Goal: Transaction & Acquisition: Purchase product/service

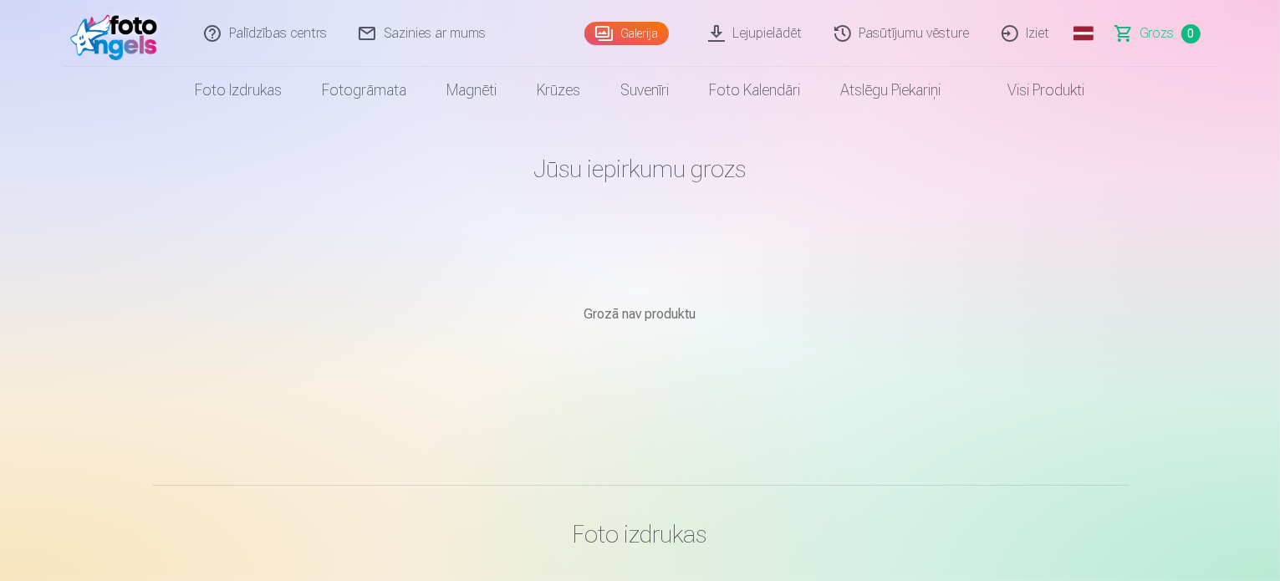
click at [625, 37] on link "Galerija" at bounding box center [626, 33] width 84 height 23
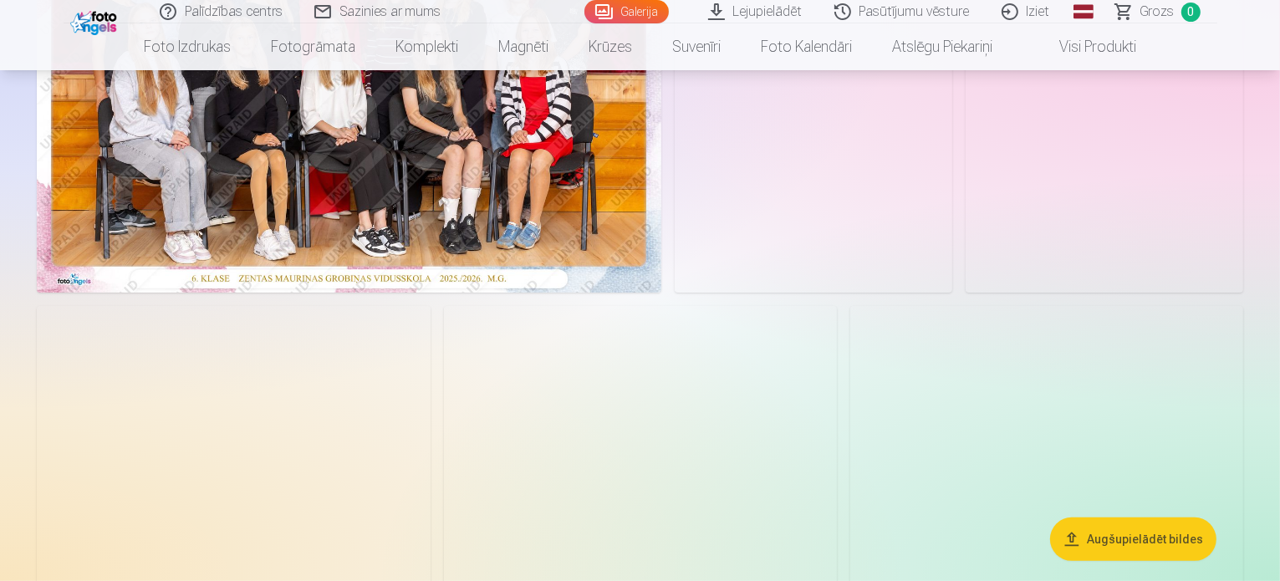
scroll to position [334, 0]
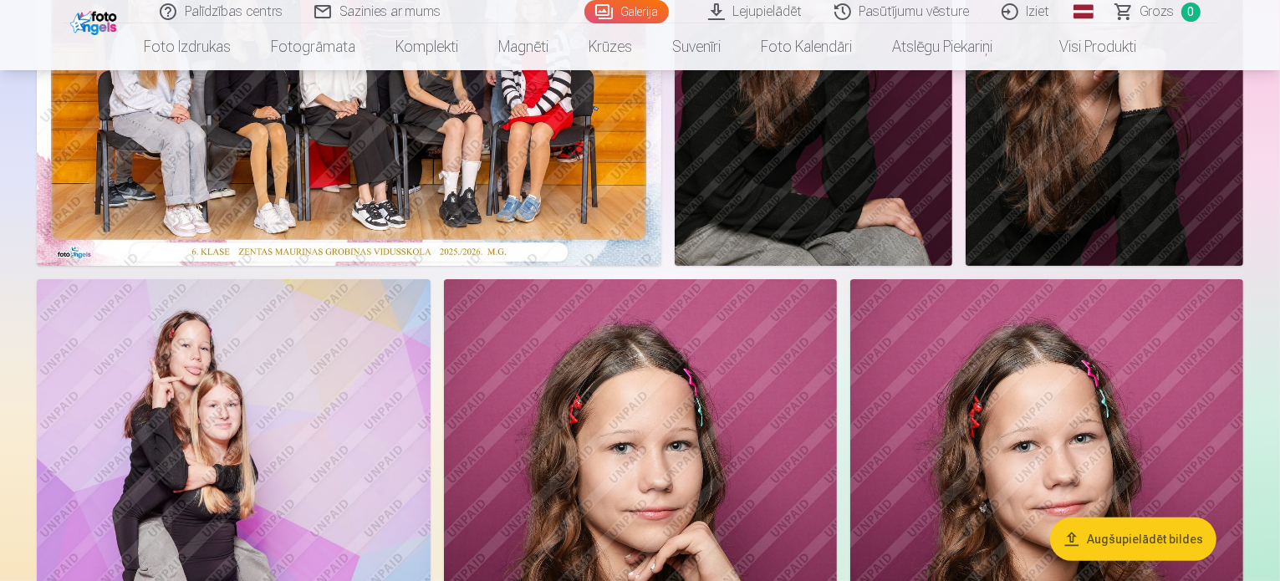
click at [538, 238] on img at bounding box center [349, 58] width 625 height 416
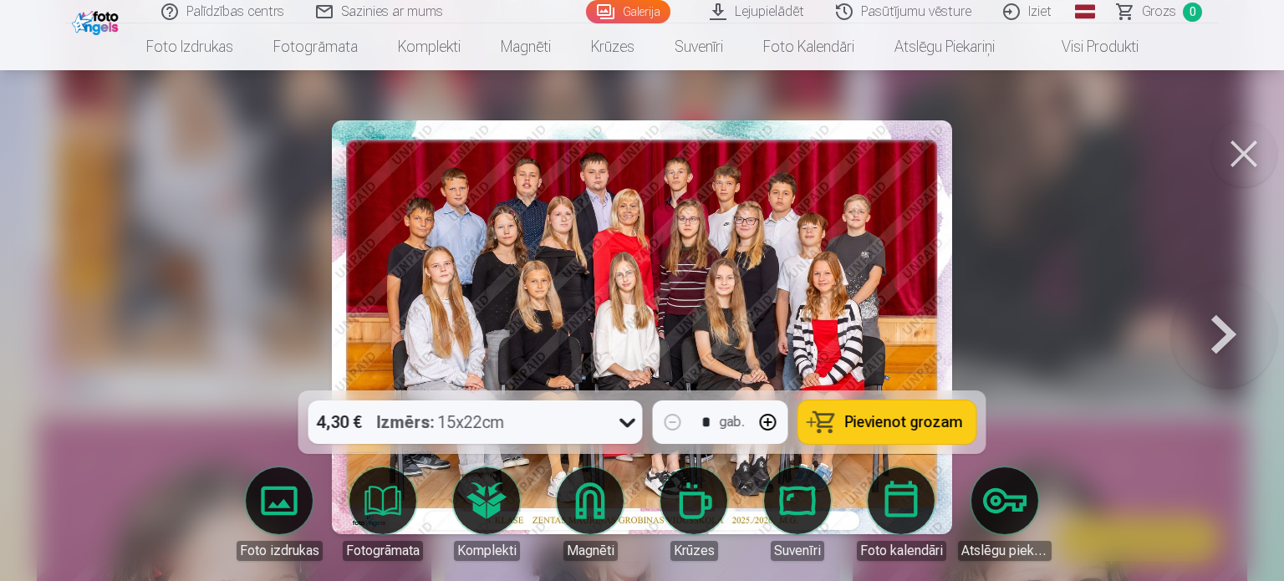
click at [903, 416] on span "Pievienot grozam" at bounding box center [904, 422] width 118 height 15
click at [1244, 157] on button at bounding box center [1244, 153] width 67 height 67
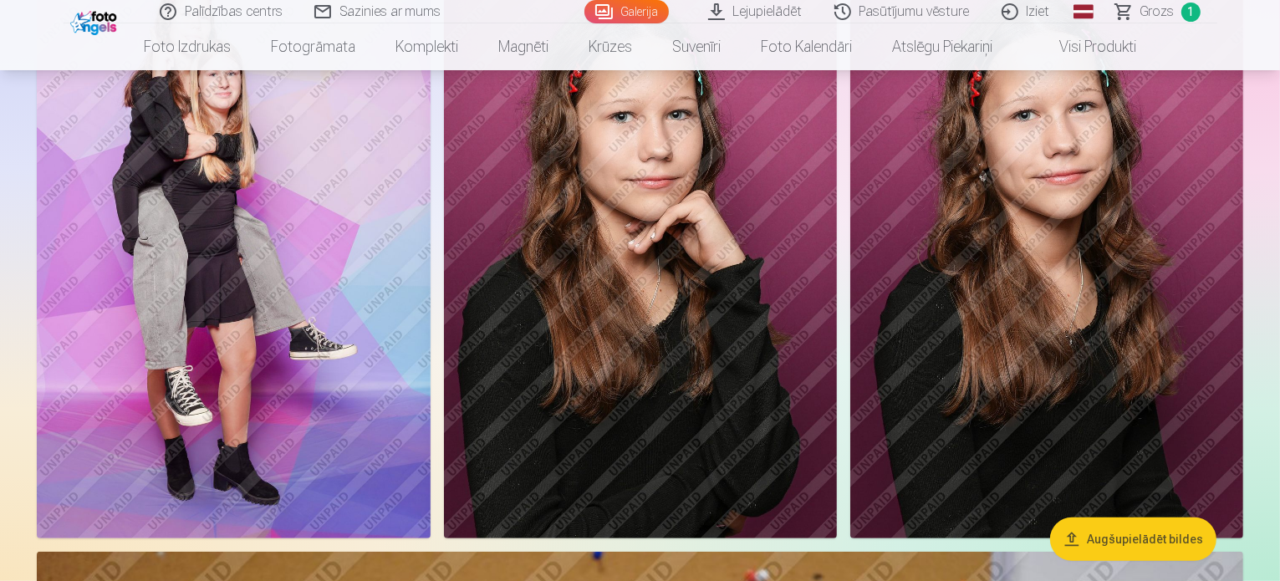
scroll to position [669, 0]
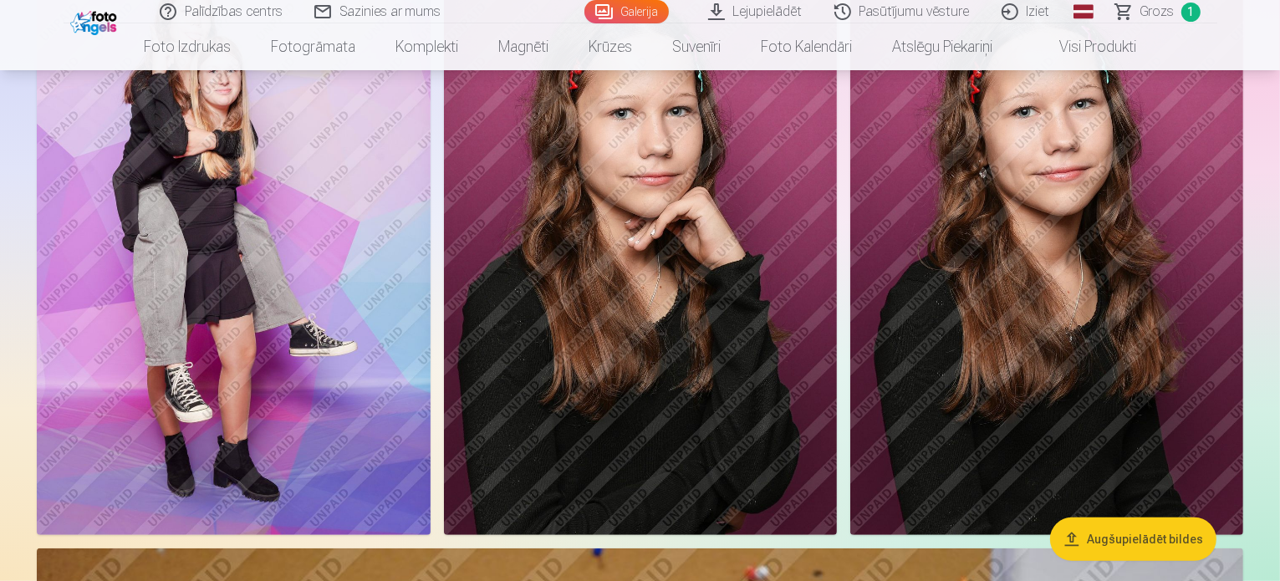
click at [837, 357] on img at bounding box center [640, 240] width 393 height 590
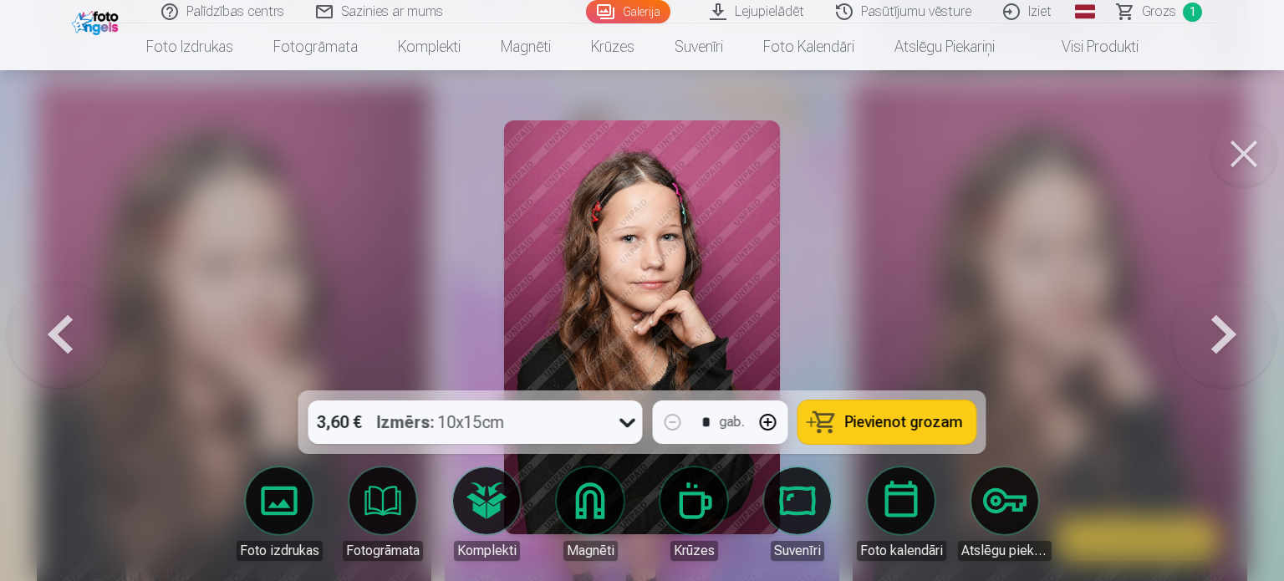
click at [873, 411] on button "Pievienot grozam" at bounding box center [887, 421] width 178 height 43
click at [937, 431] on button "Pievienot grozam" at bounding box center [887, 421] width 178 height 43
click at [1214, 324] on button at bounding box center [1223, 327] width 107 height 93
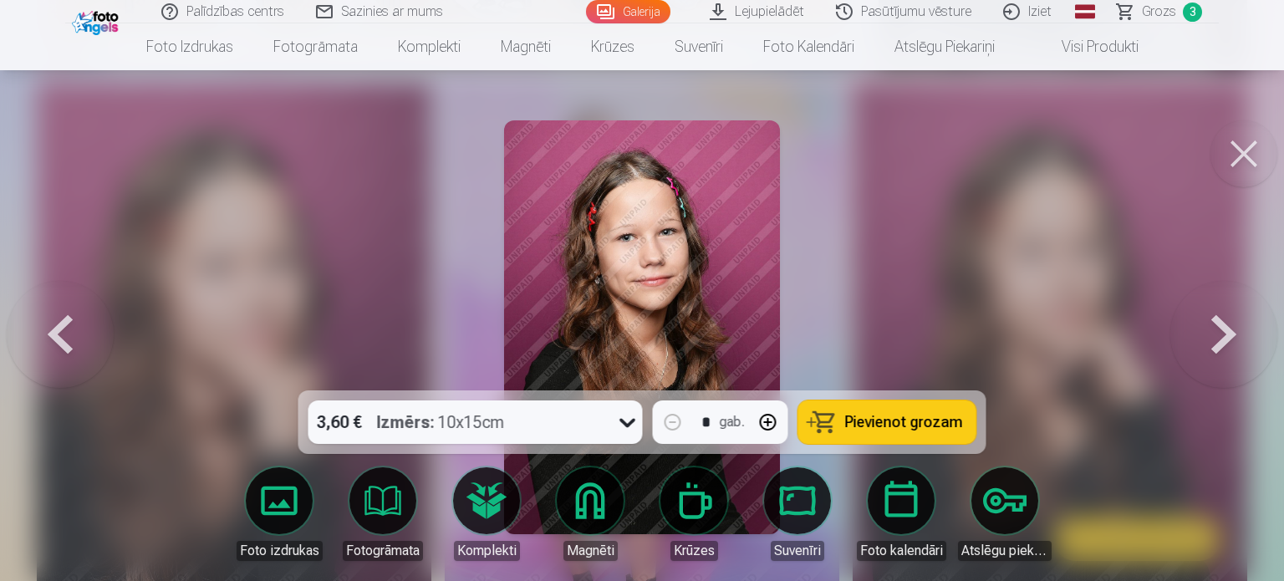
drag, startPoint x: 874, startPoint y: 431, endPoint x: 926, endPoint y: 434, distance: 52.8
click at [874, 431] on button "Pievienot grozam" at bounding box center [887, 421] width 178 height 43
click at [1237, 334] on button at bounding box center [1223, 327] width 107 height 93
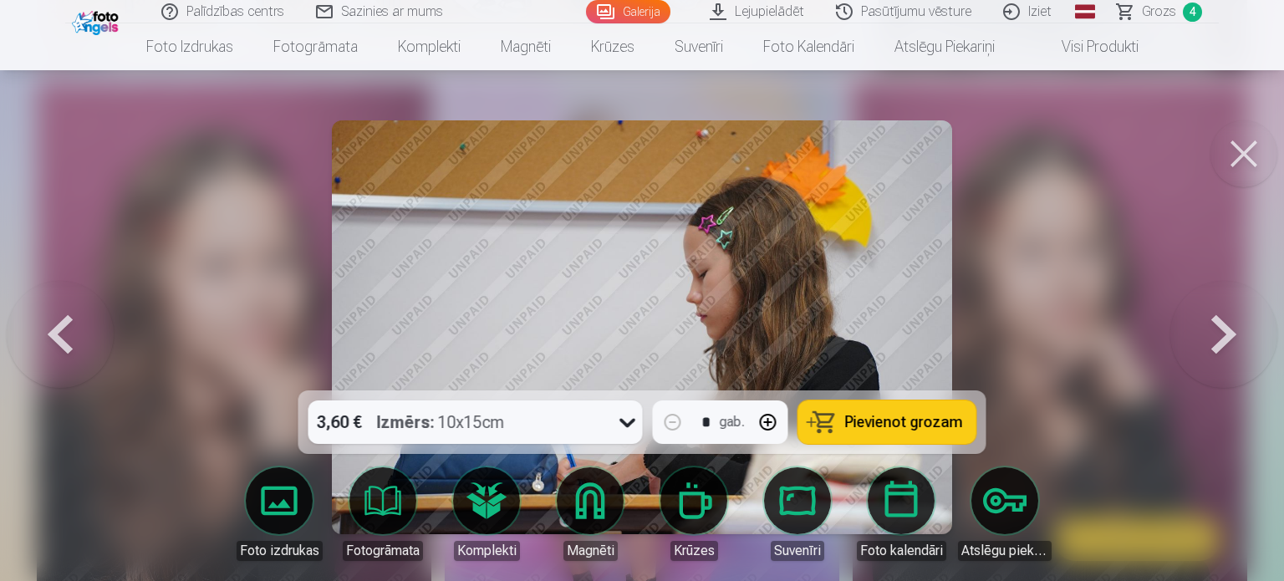
click at [1234, 334] on button at bounding box center [1223, 327] width 107 height 93
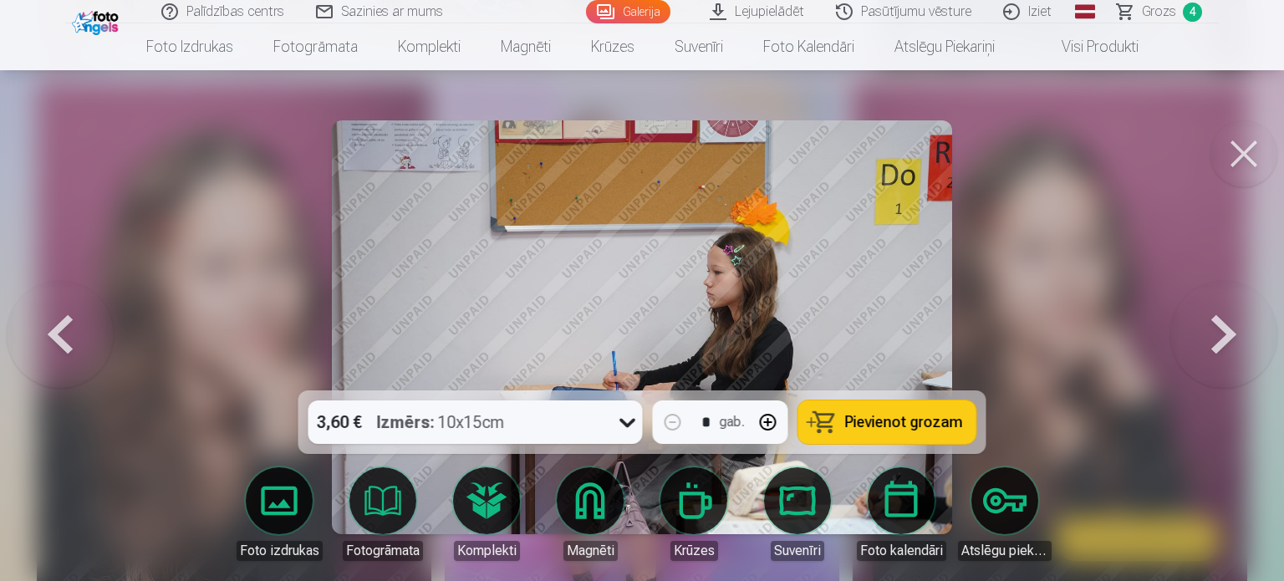
click at [1234, 334] on button at bounding box center [1223, 327] width 107 height 93
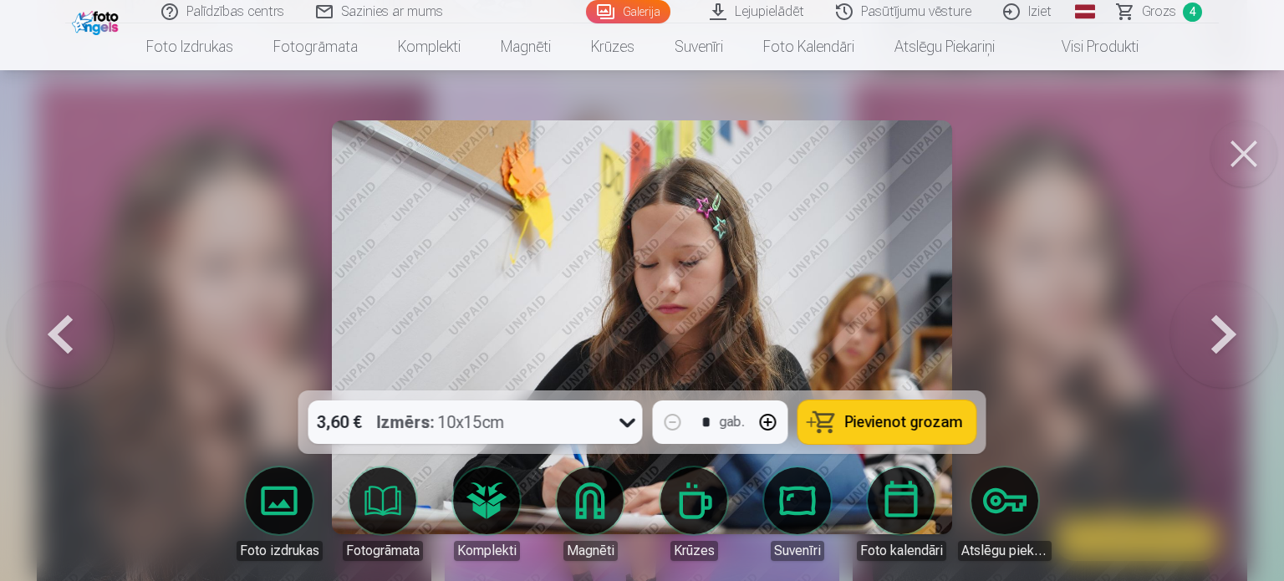
click at [895, 425] on span "Pievienot grozam" at bounding box center [904, 422] width 118 height 15
click at [1214, 344] on button at bounding box center [1223, 327] width 107 height 93
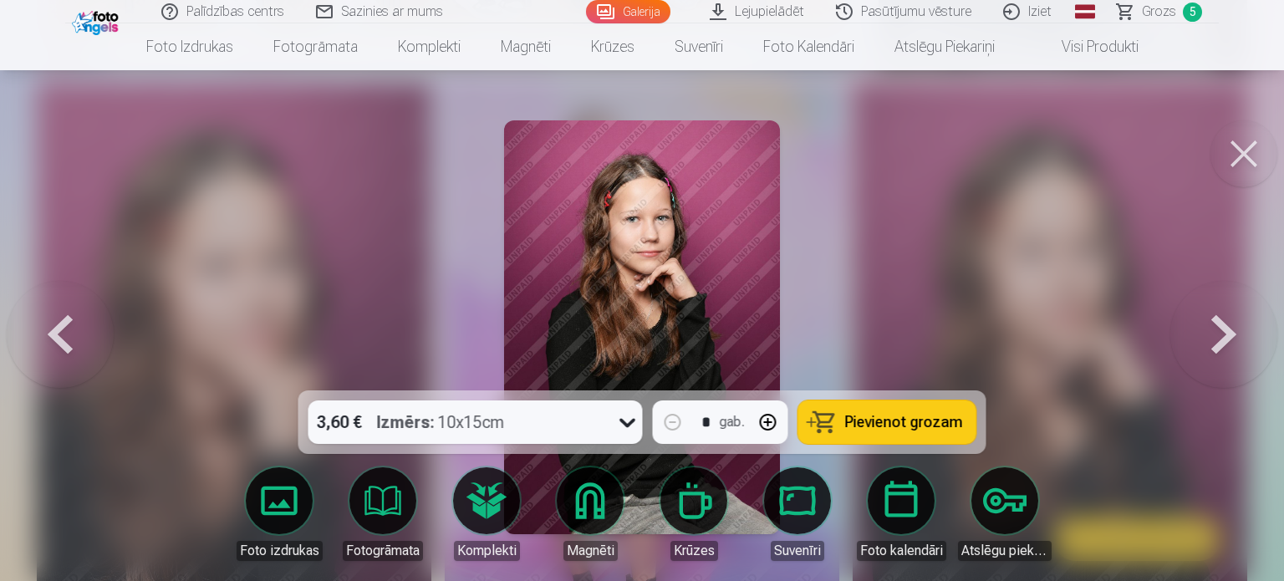
click at [1205, 341] on button at bounding box center [1223, 327] width 107 height 93
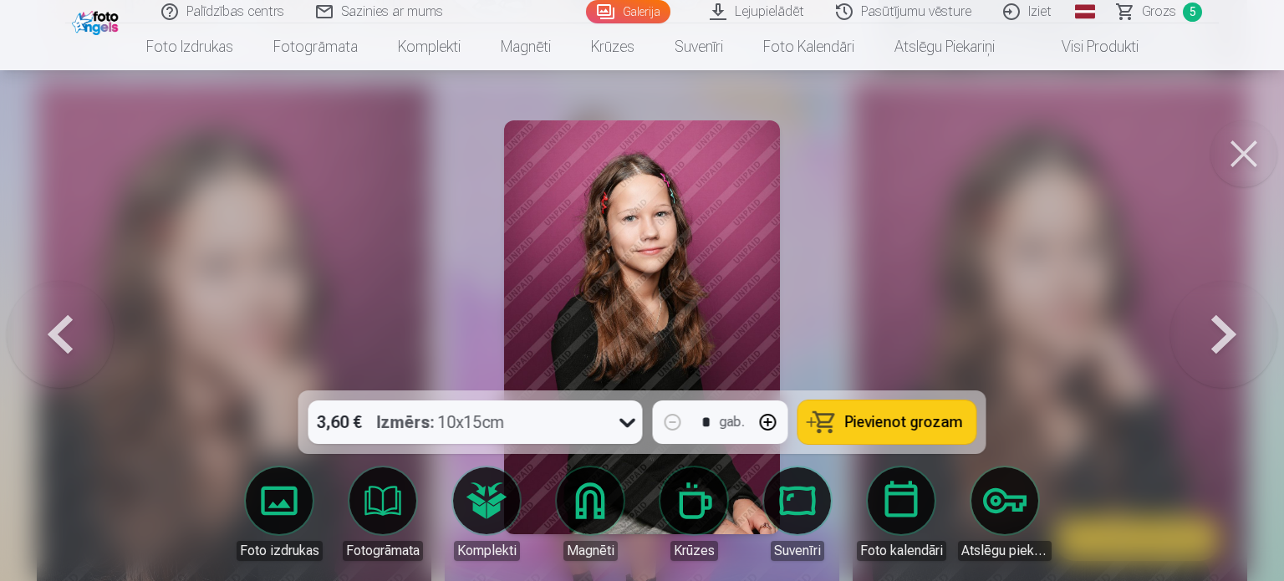
click at [1205, 341] on button at bounding box center [1223, 327] width 107 height 93
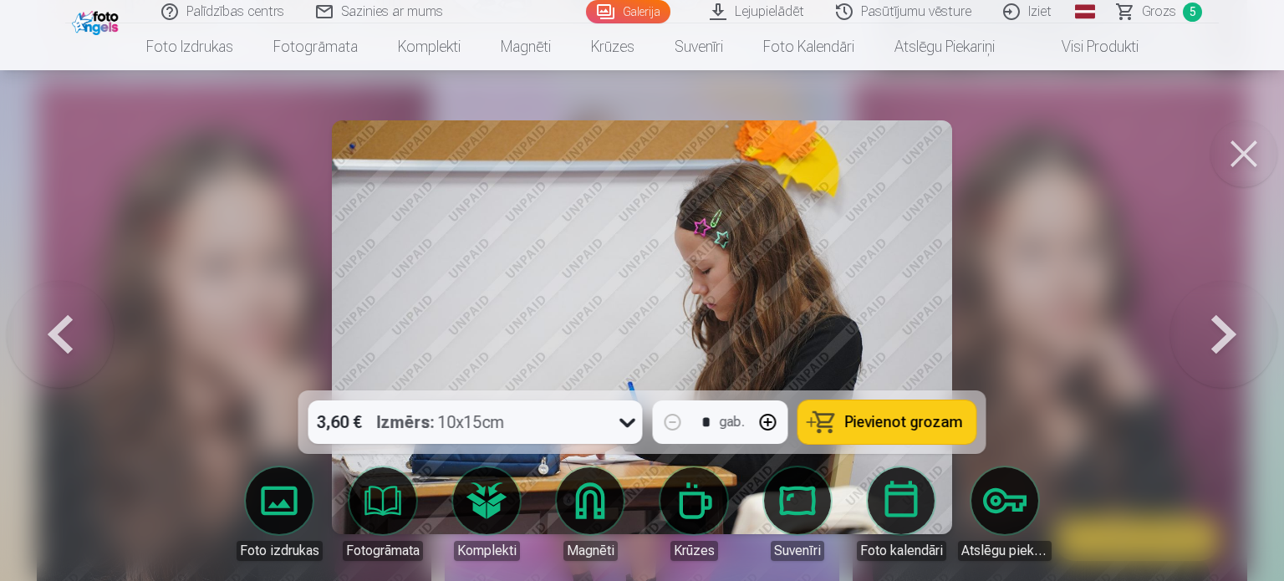
click at [1204, 340] on button at bounding box center [1223, 327] width 107 height 93
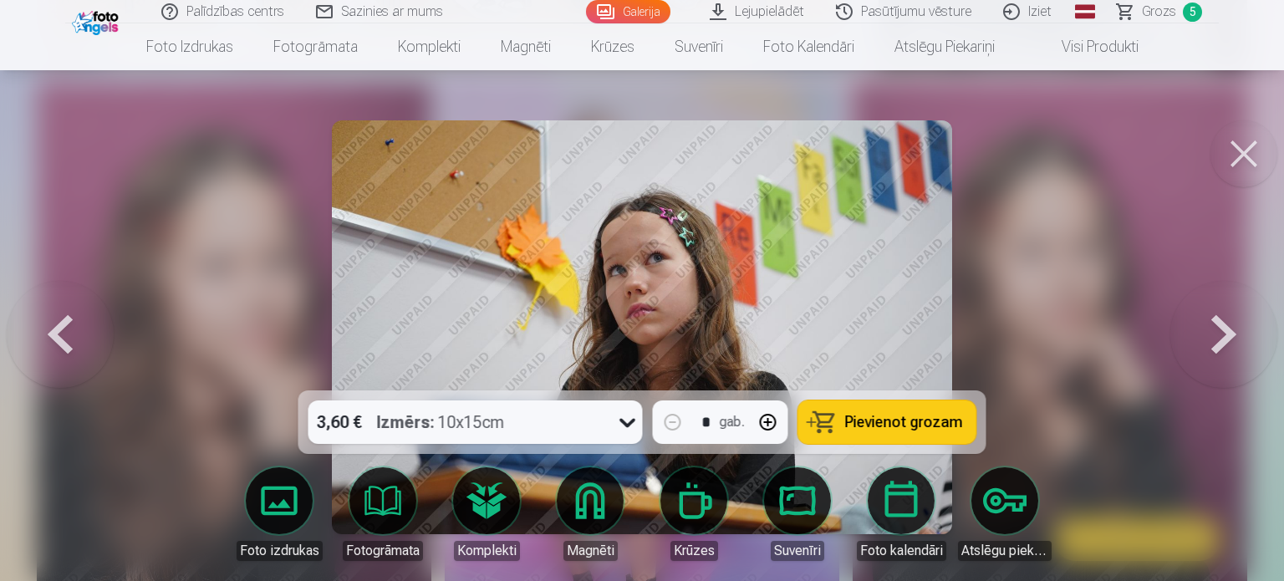
click at [1204, 340] on button at bounding box center [1223, 327] width 107 height 93
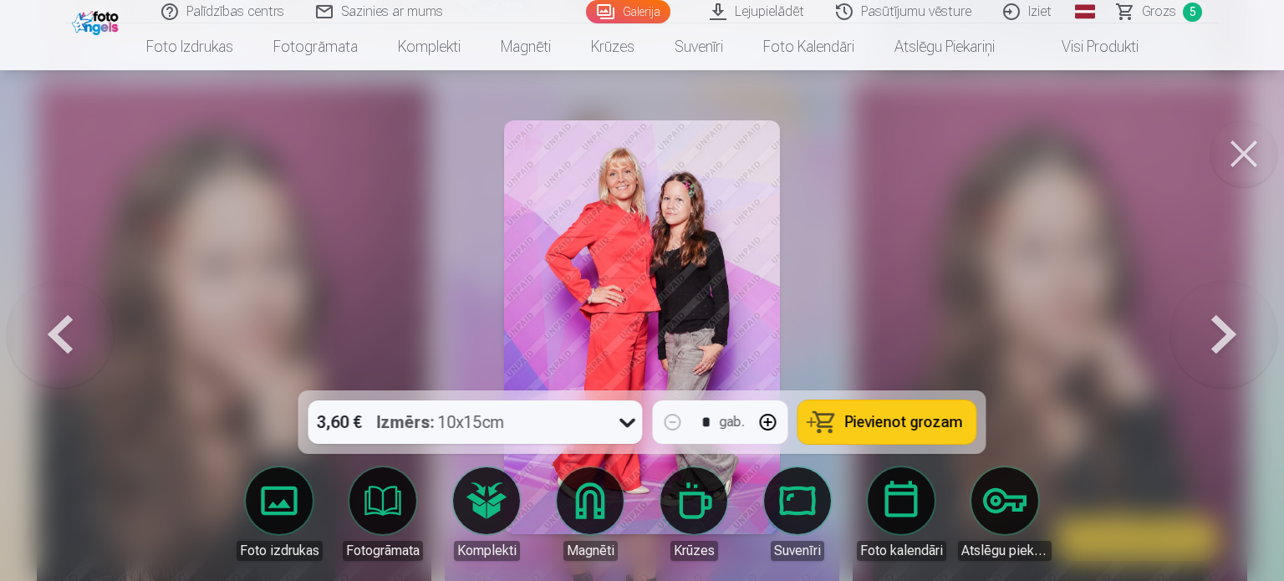
click at [890, 415] on span "Pievienot grozam" at bounding box center [904, 422] width 118 height 15
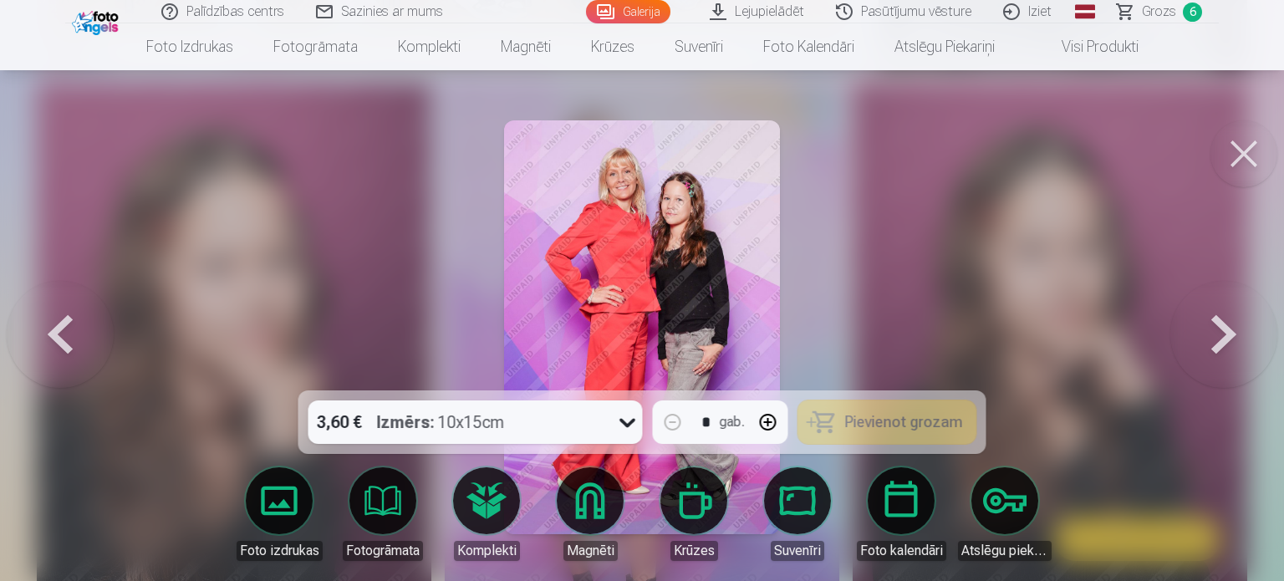
click at [1232, 324] on button at bounding box center [1223, 327] width 107 height 93
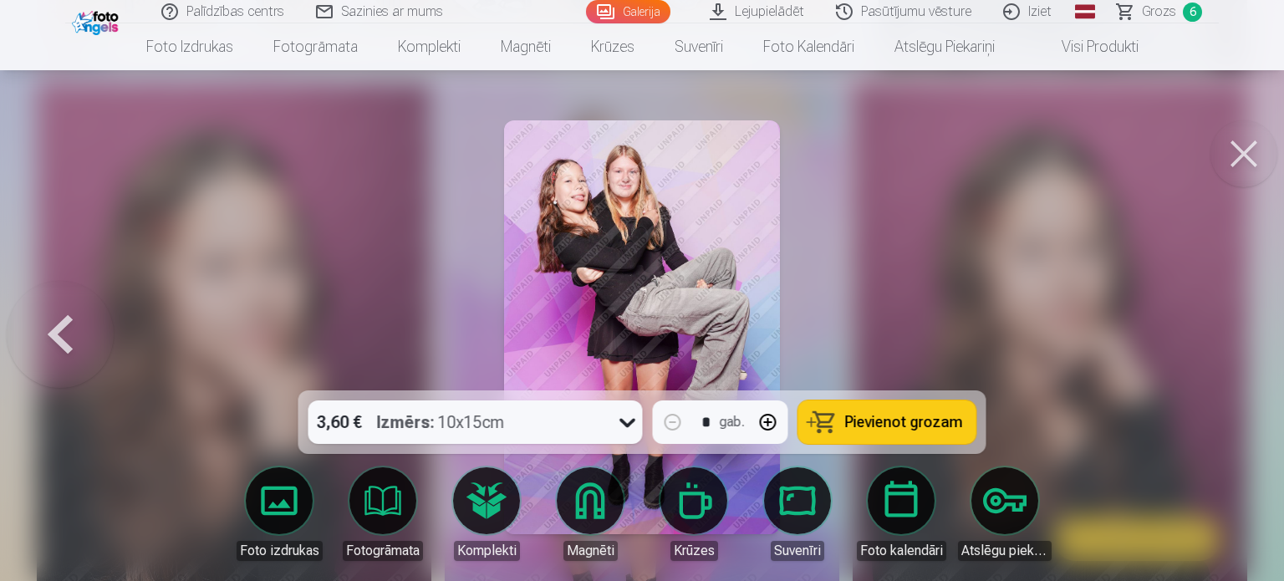
click at [840, 418] on button "Pievienot grozam" at bounding box center [887, 421] width 178 height 43
click at [61, 333] on button at bounding box center [60, 327] width 107 height 93
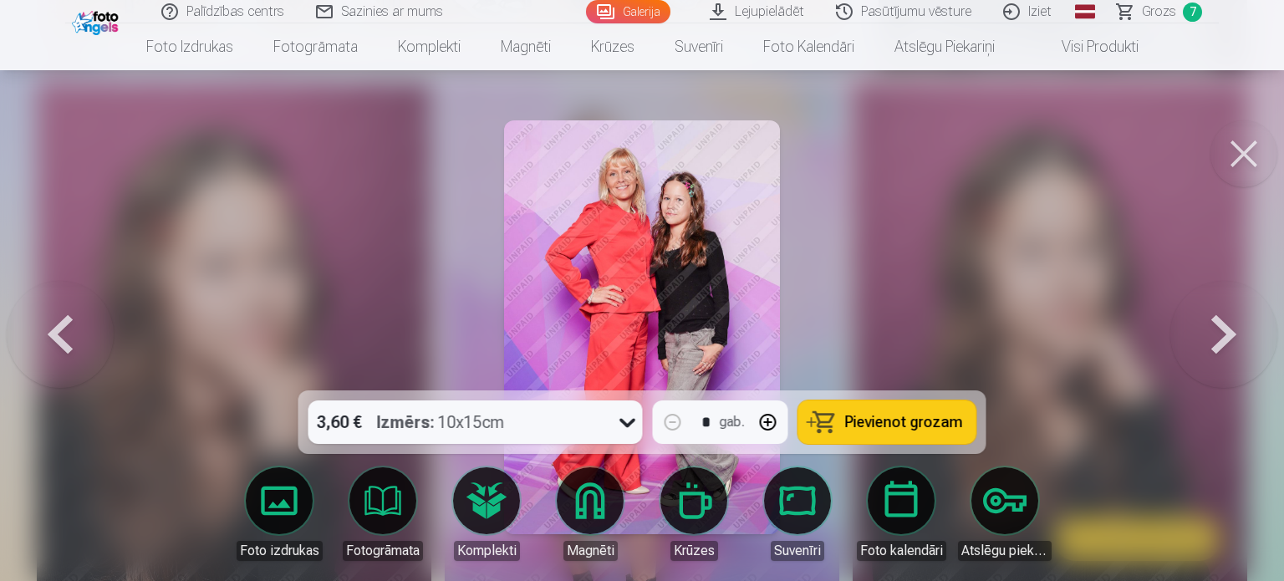
click at [61, 333] on button at bounding box center [60, 327] width 107 height 93
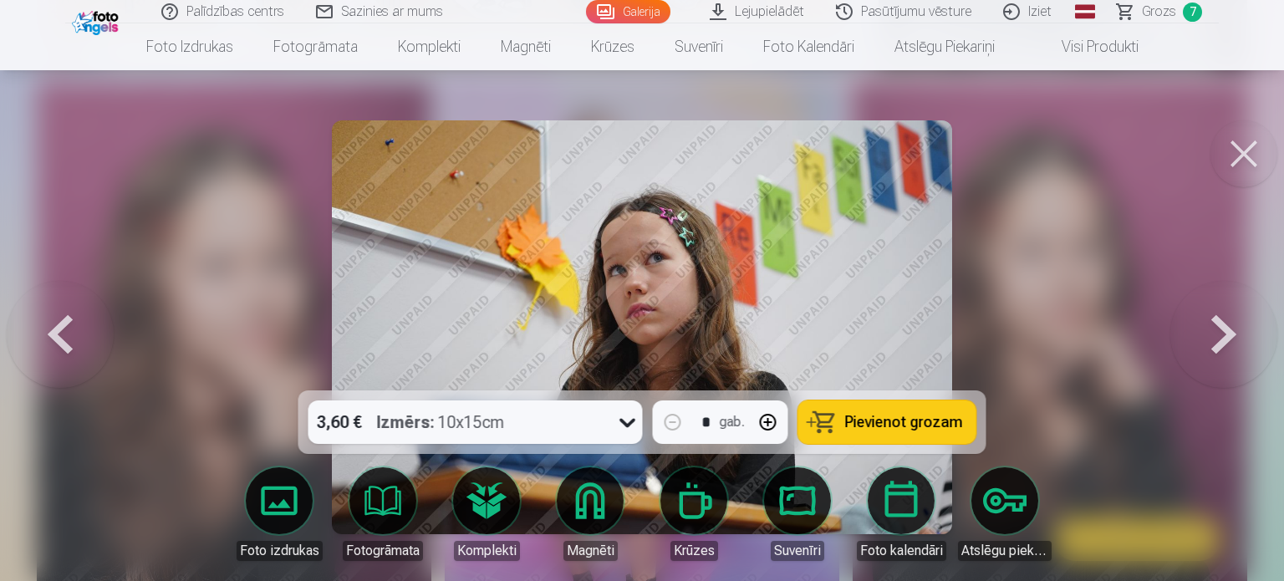
click at [61, 333] on button at bounding box center [60, 327] width 107 height 93
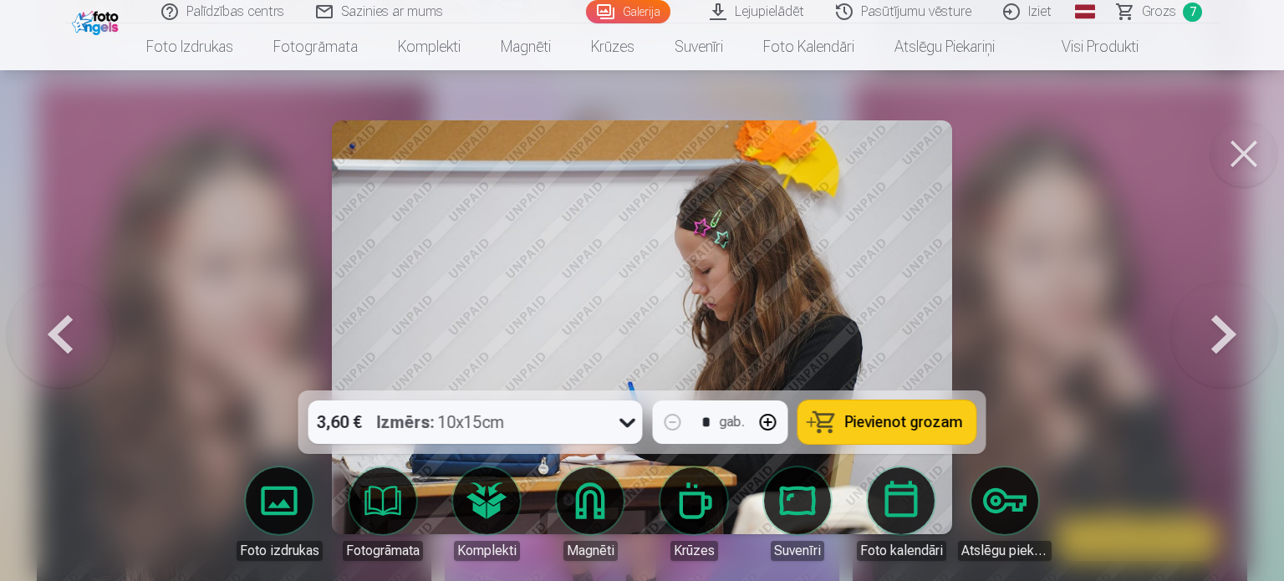
click at [61, 333] on button at bounding box center [60, 327] width 107 height 93
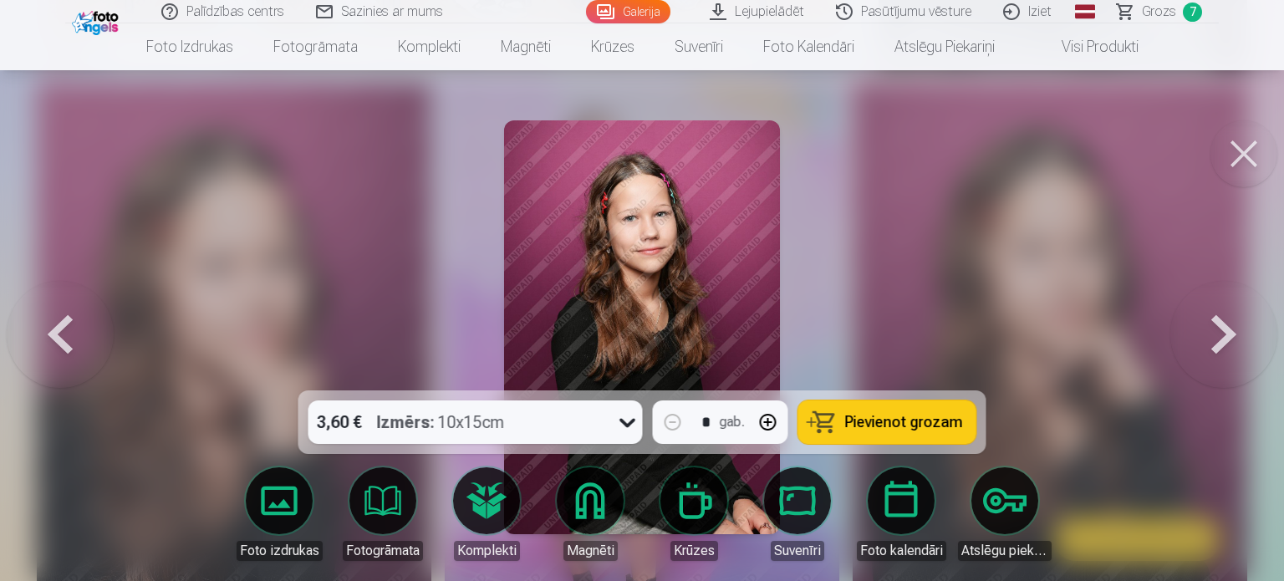
click at [61, 333] on button at bounding box center [60, 327] width 107 height 93
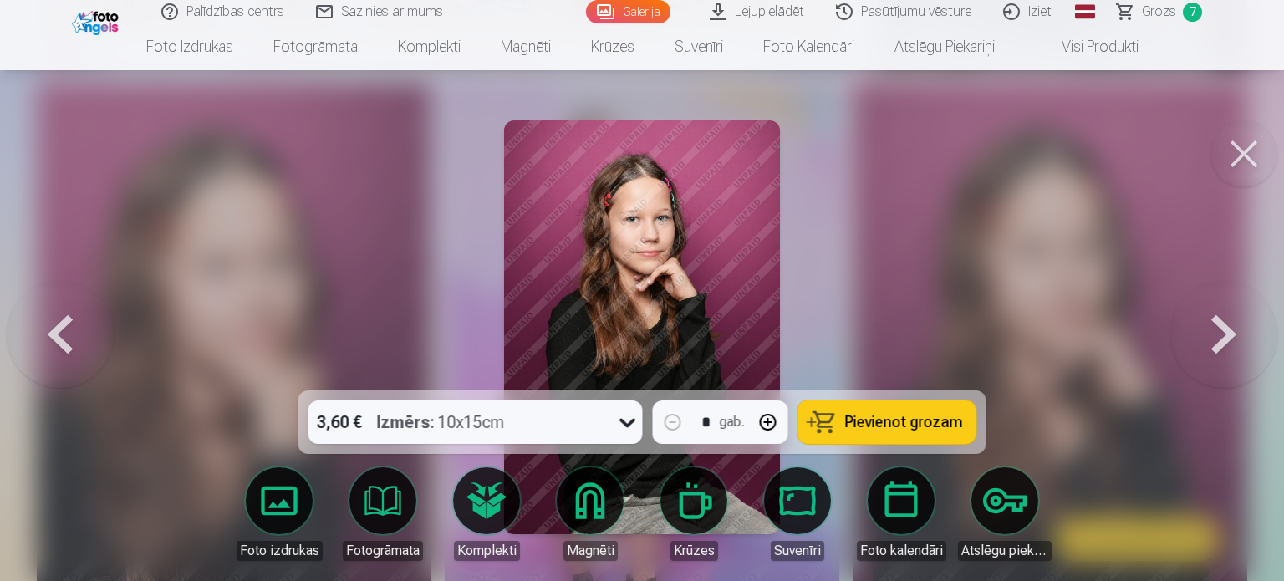
click at [61, 333] on button at bounding box center [60, 327] width 107 height 93
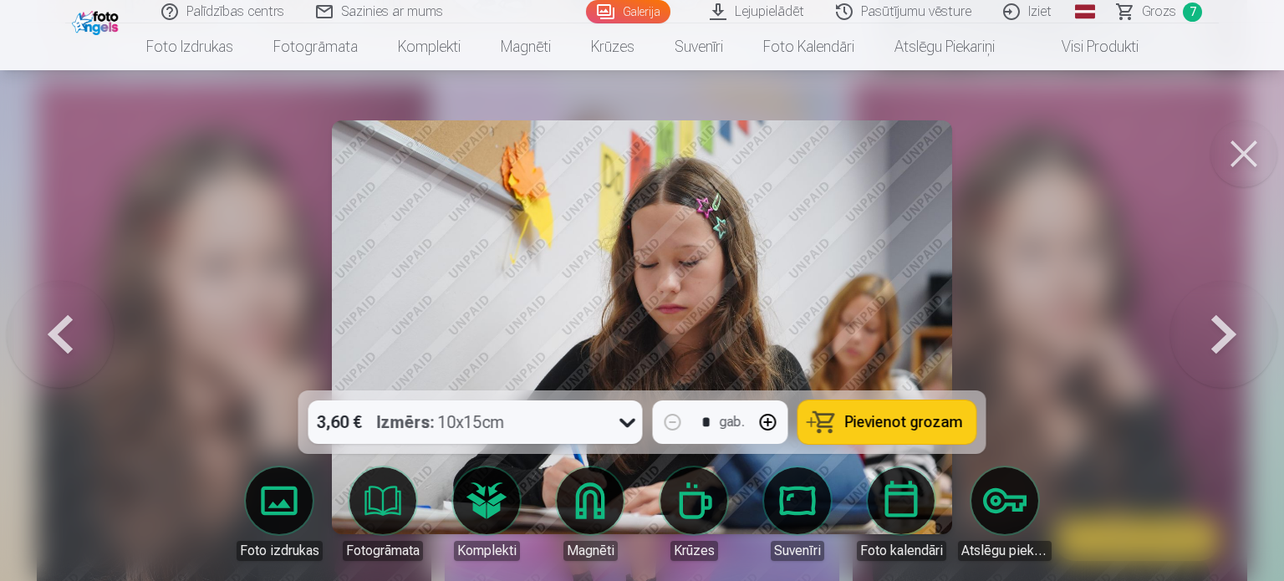
click at [61, 333] on button at bounding box center [60, 327] width 107 height 93
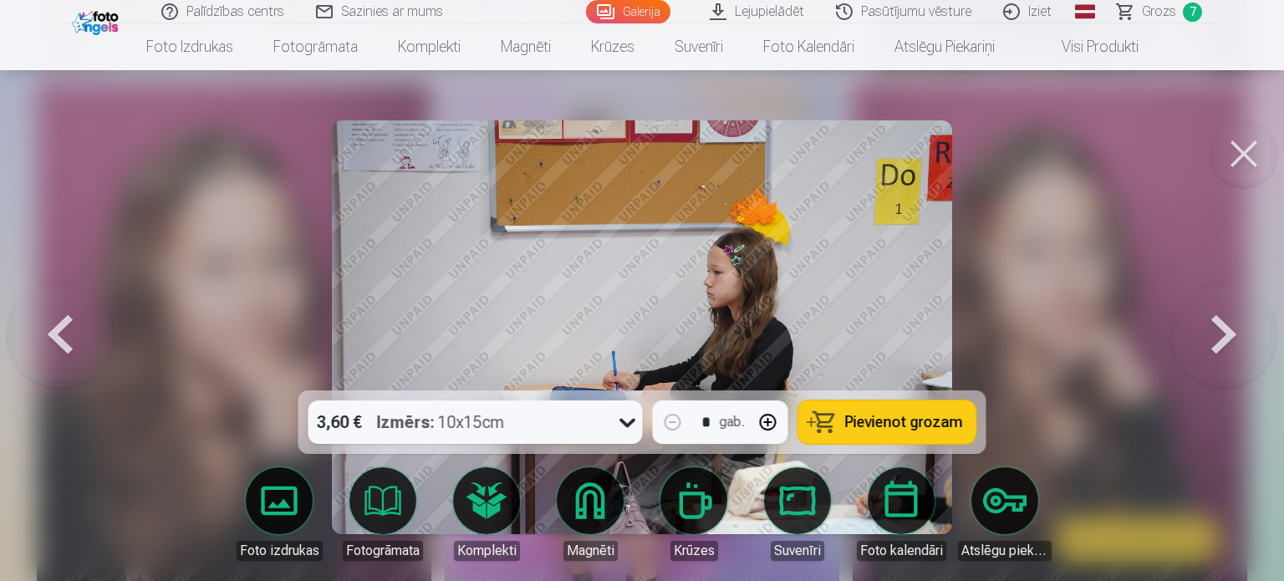
click at [61, 333] on button at bounding box center [60, 327] width 107 height 93
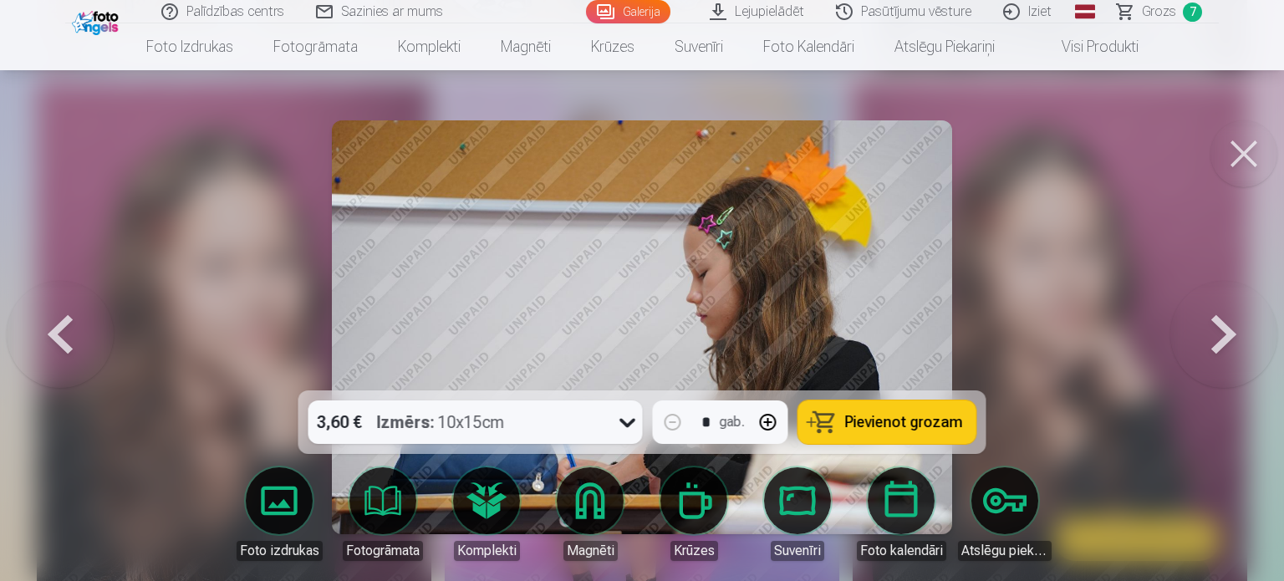
click at [61, 333] on button at bounding box center [60, 327] width 107 height 93
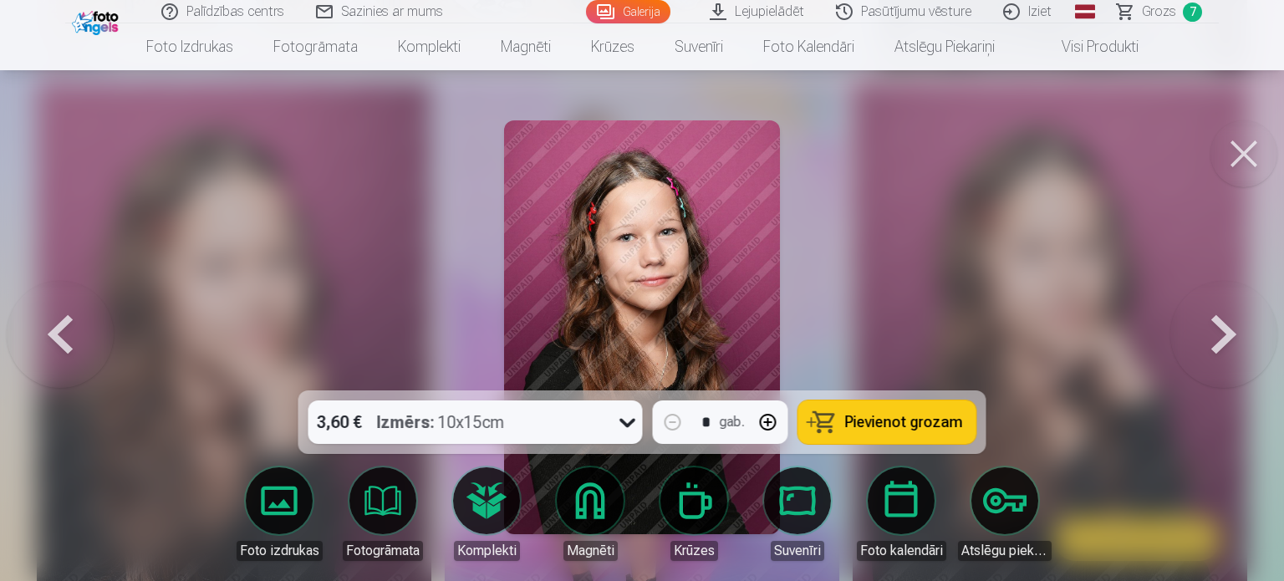
click at [61, 333] on button at bounding box center [60, 327] width 107 height 93
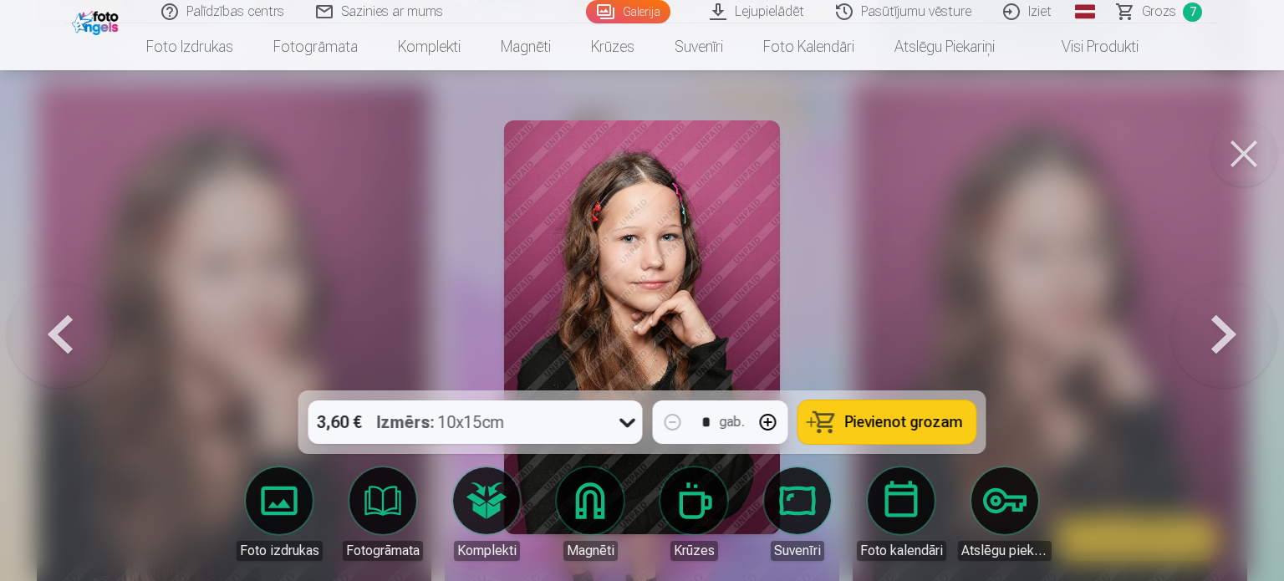
click at [61, 333] on button at bounding box center [60, 327] width 107 height 93
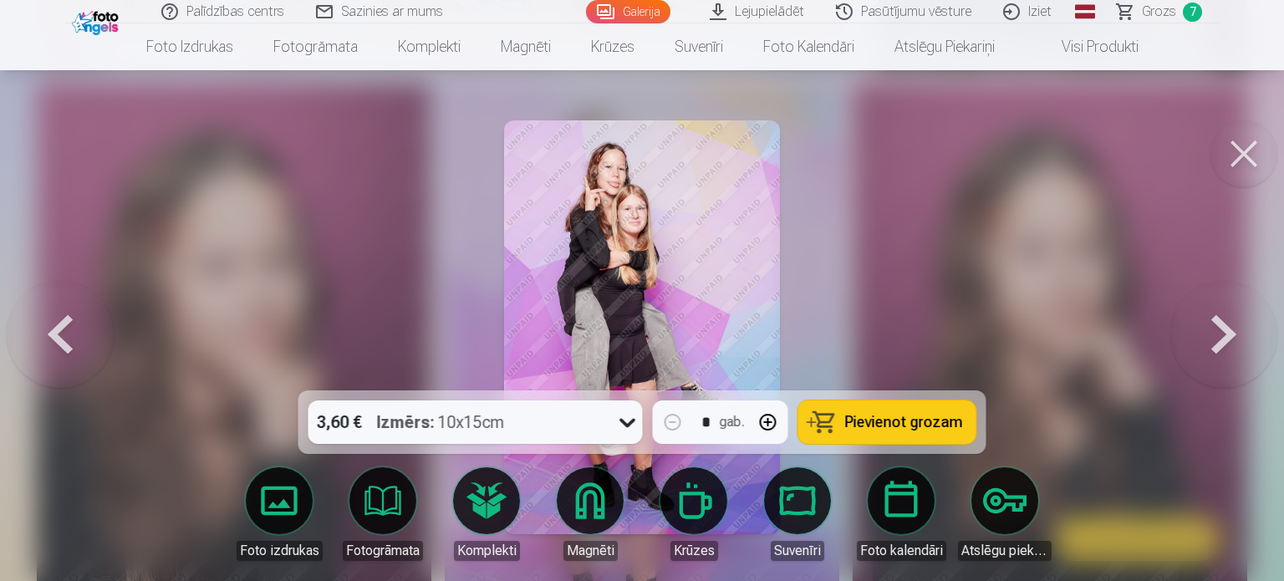
click at [1221, 333] on button at bounding box center [1223, 327] width 107 height 93
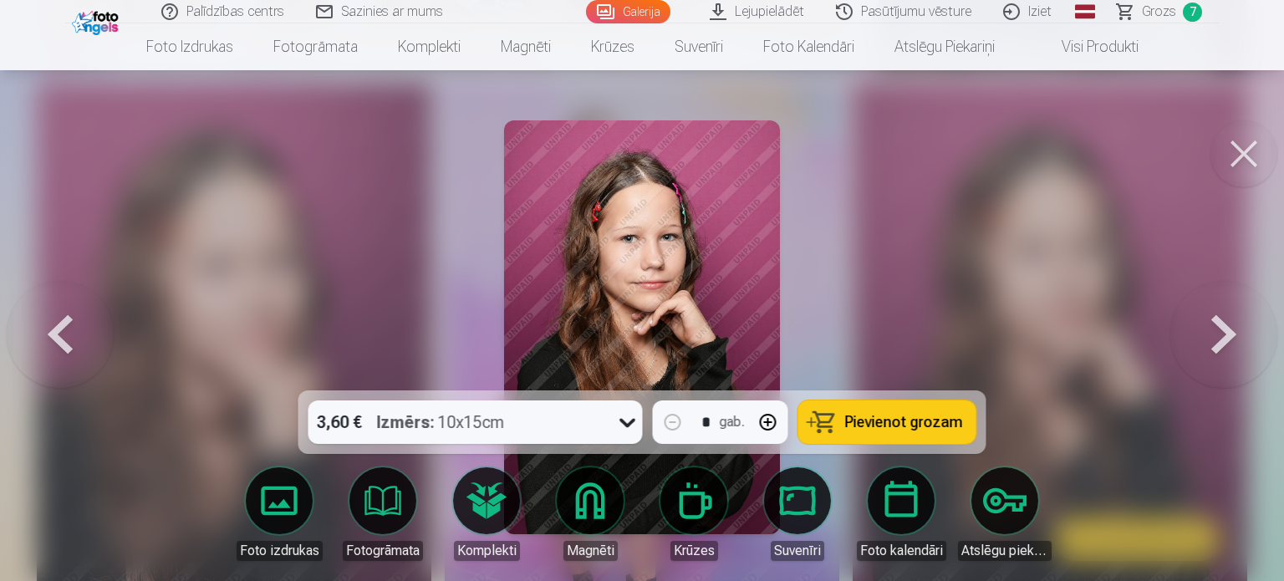
click at [1207, 329] on button at bounding box center [1223, 327] width 107 height 93
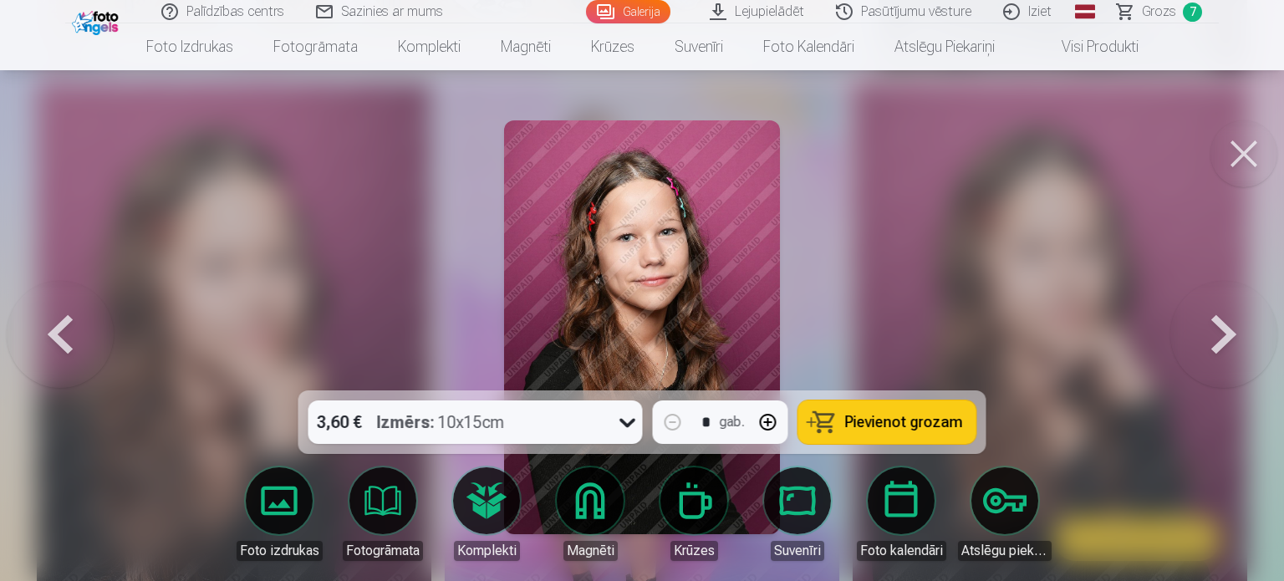
click at [1232, 324] on button at bounding box center [1223, 327] width 107 height 93
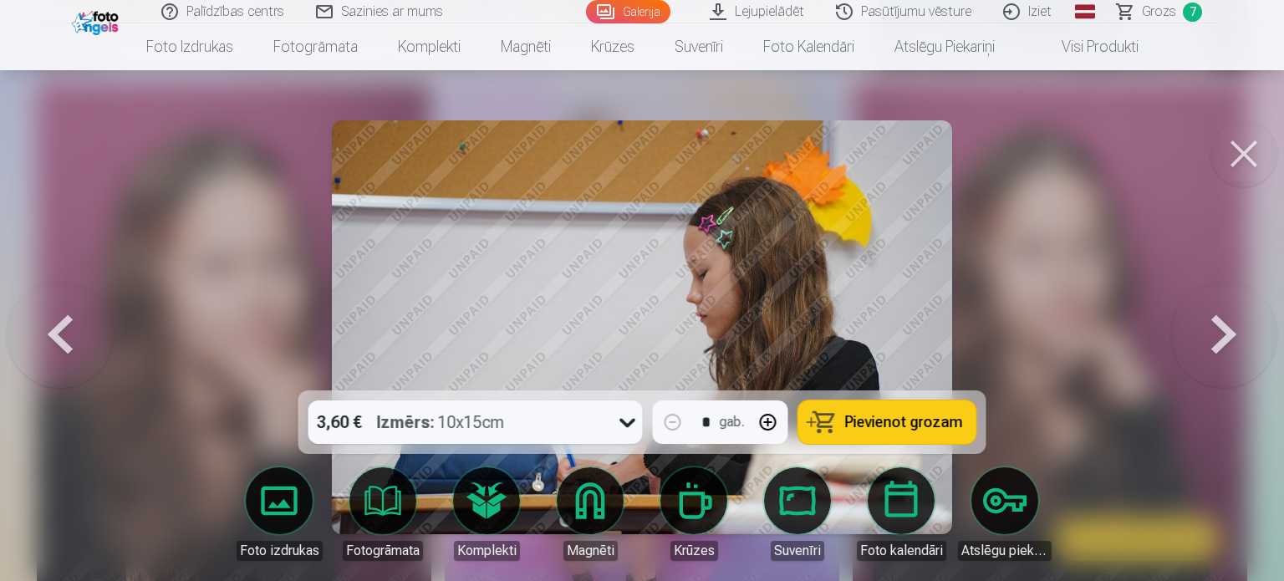
click at [1204, 344] on button at bounding box center [1223, 327] width 107 height 93
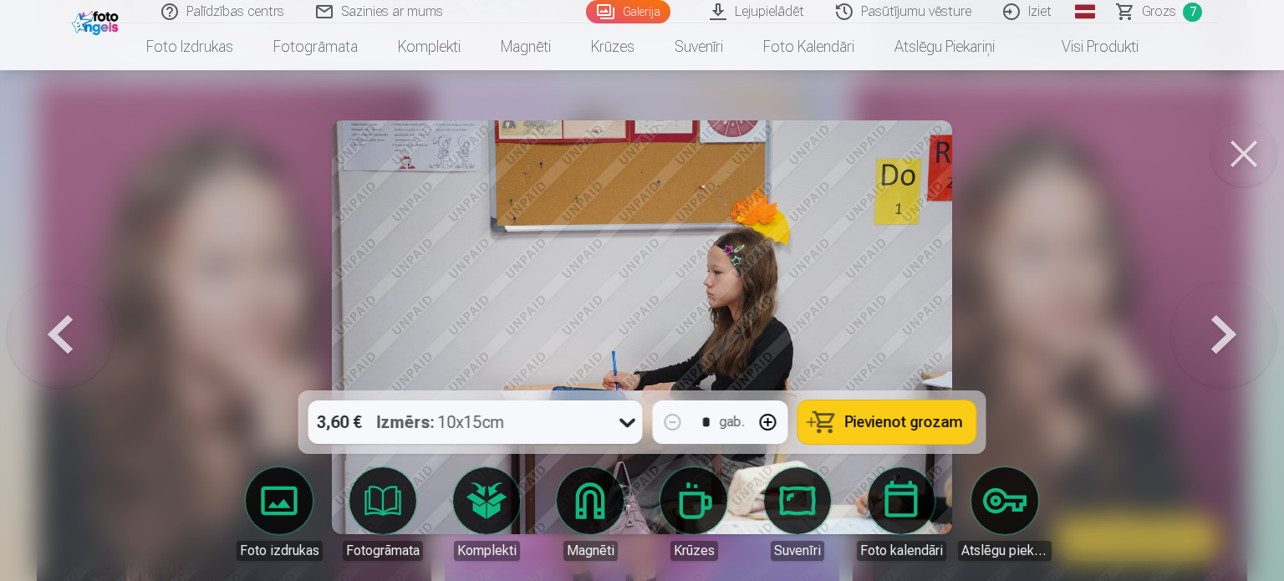
click at [1204, 344] on button at bounding box center [1223, 327] width 107 height 93
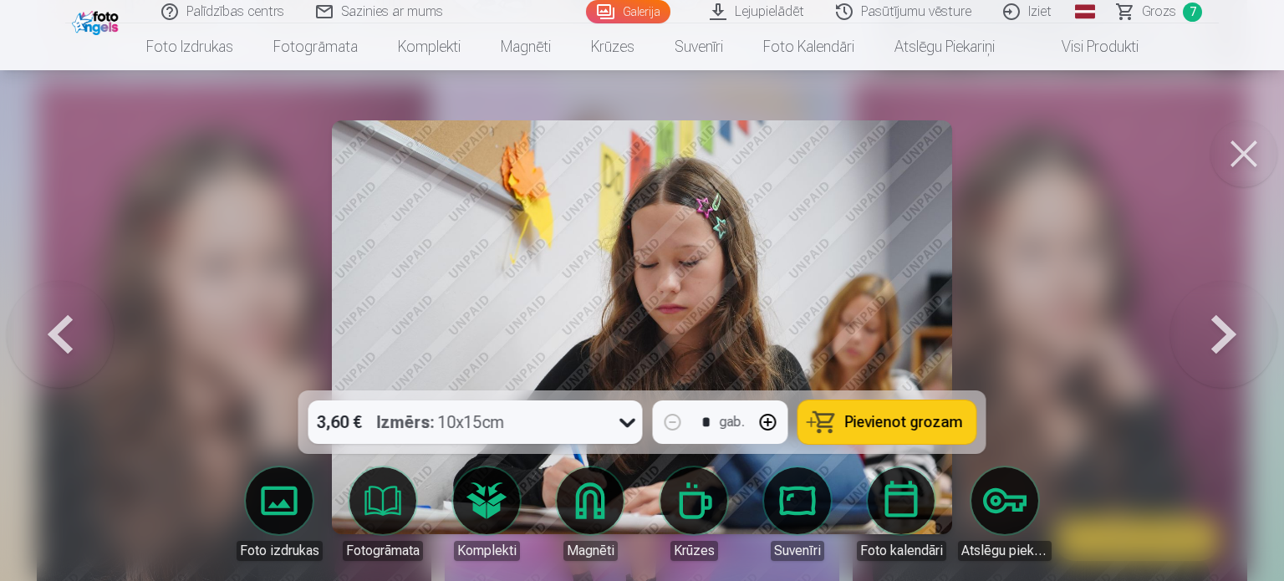
click at [771, 425] on button "button" at bounding box center [768, 422] width 40 height 40
type input "*"
click at [1234, 150] on button at bounding box center [1244, 153] width 67 height 67
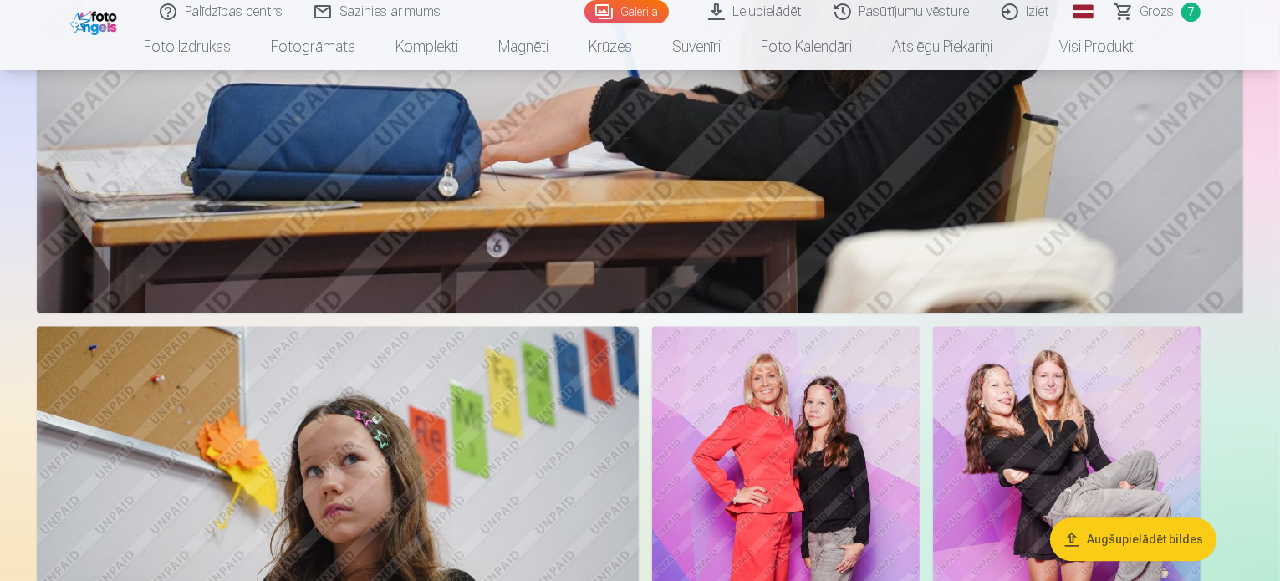
scroll to position [3511, 0]
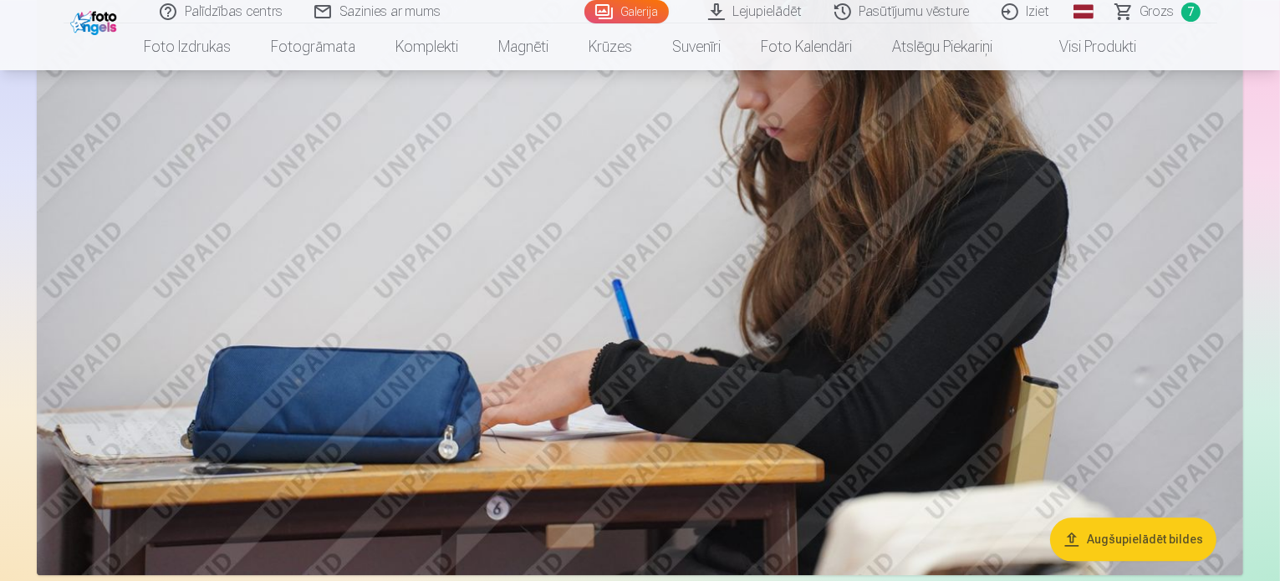
click at [1163, 13] on span "Grozs" at bounding box center [1157, 12] width 34 height 20
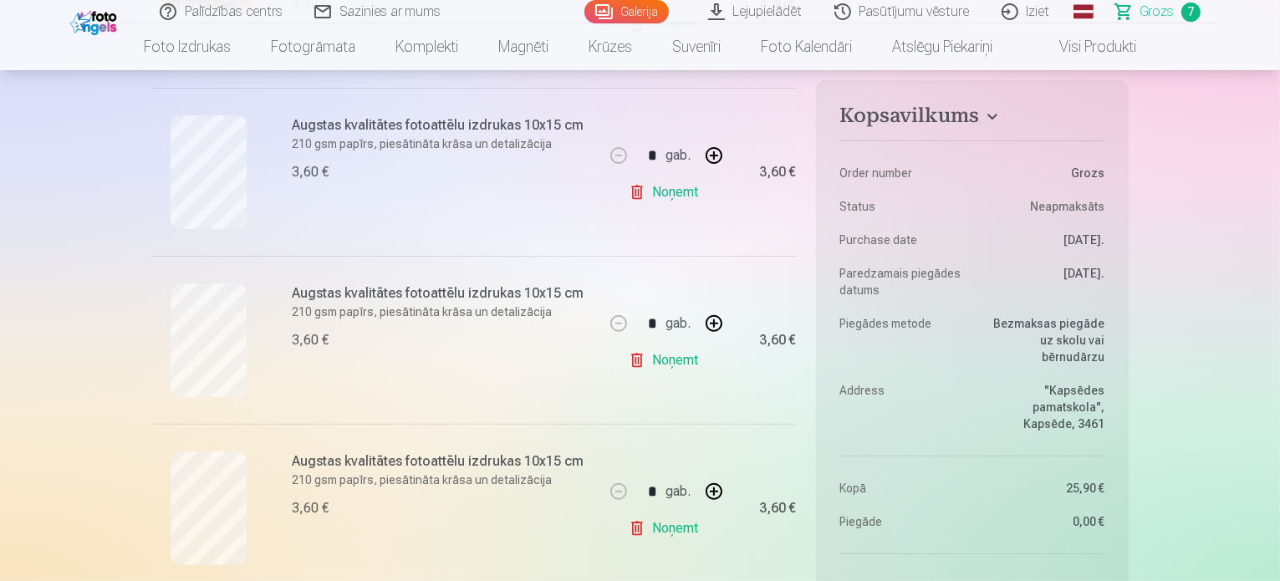
scroll to position [585, 0]
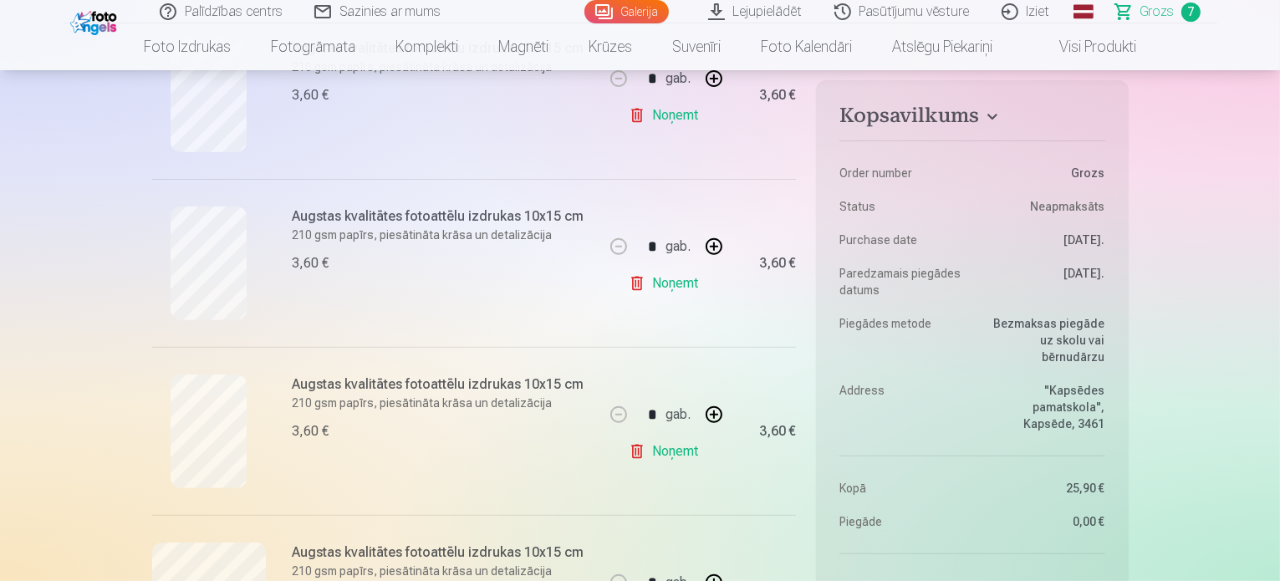
click at [676, 281] on link "Noņemt" at bounding box center [667, 283] width 76 height 33
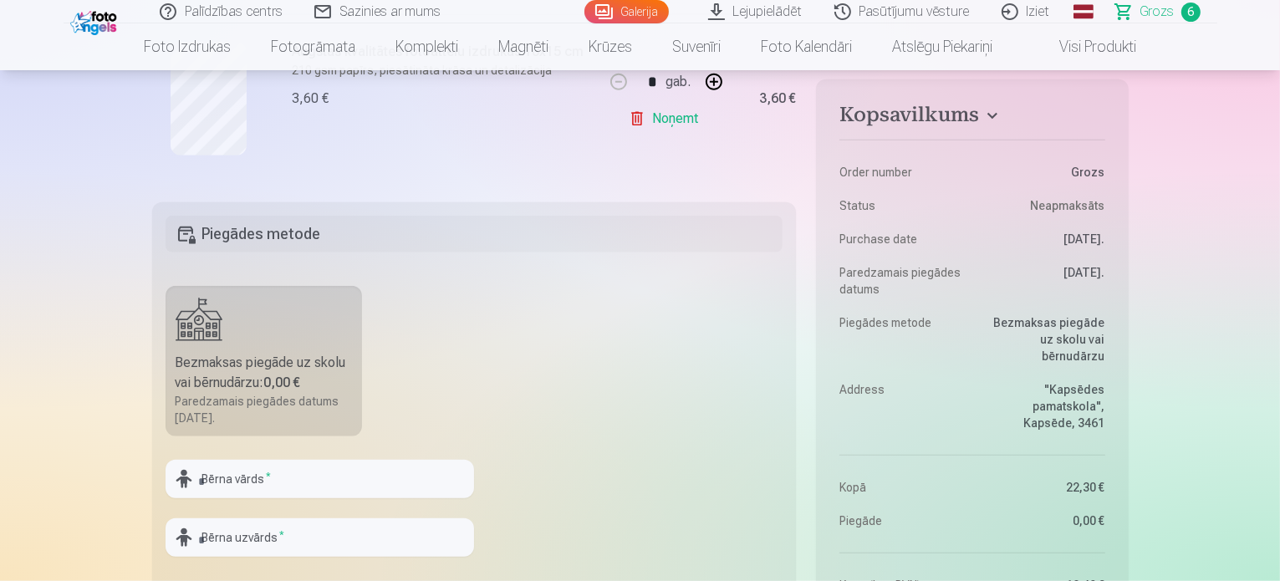
scroll to position [1338, 0]
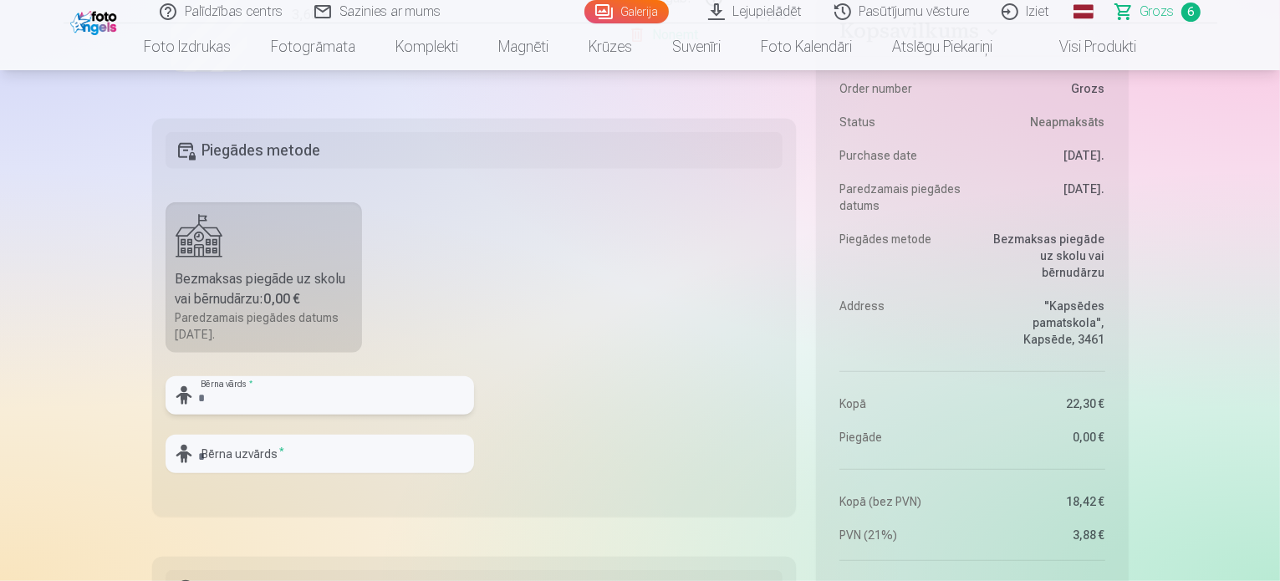
click at [273, 395] on input "text" at bounding box center [320, 395] width 308 height 38
type input "****"
click at [268, 451] on input "text" at bounding box center [320, 454] width 308 height 38
type input "********"
click at [722, 268] on fieldset "Piegādes metode Bezmaksas piegāde uz skolu vai bērnudārzu : 0,00 € Paredzamais …" at bounding box center [474, 318] width 645 height 398
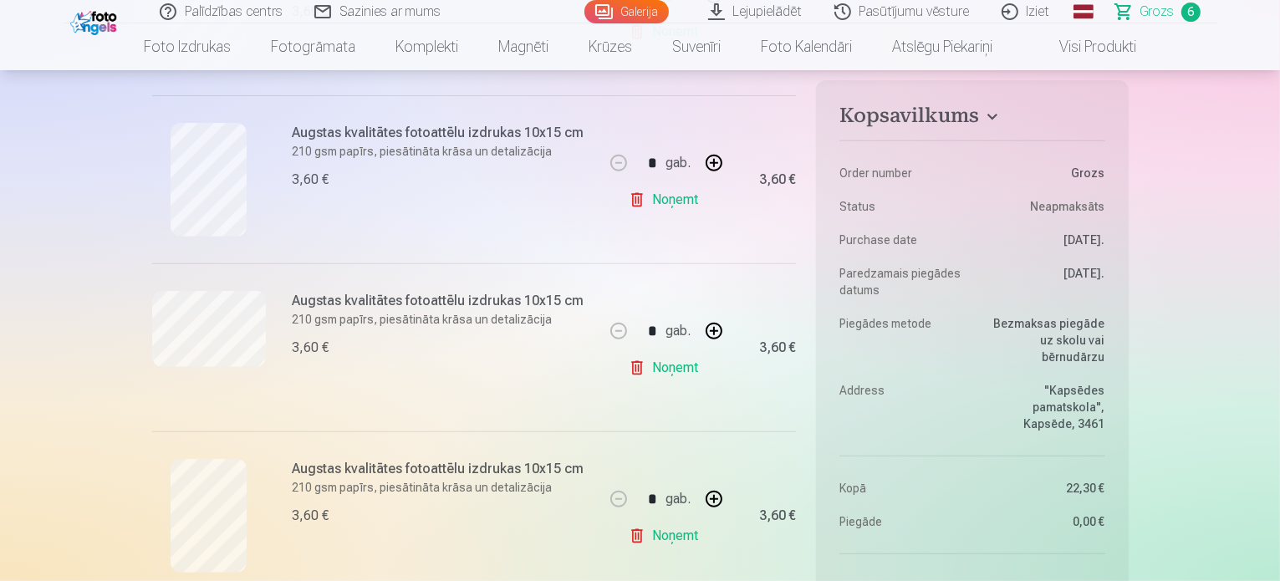
scroll to position [502, 0]
click at [716, 329] on button "button" at bounding box center [714, 330] width 40 height 40
type input "*"
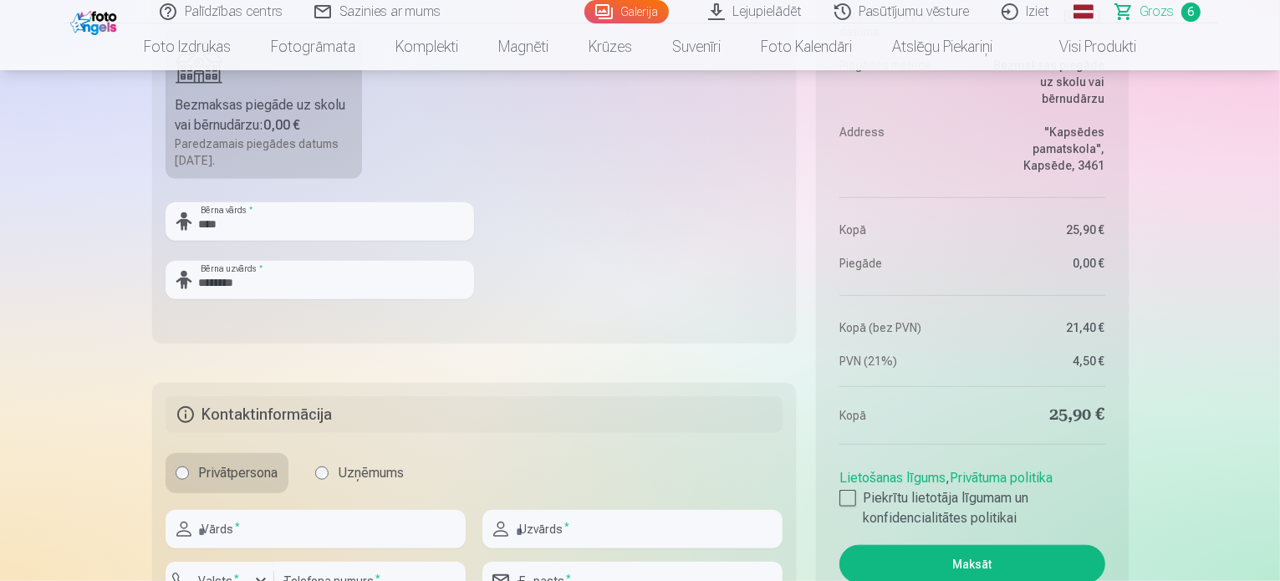
scroll to position [1588, 0]
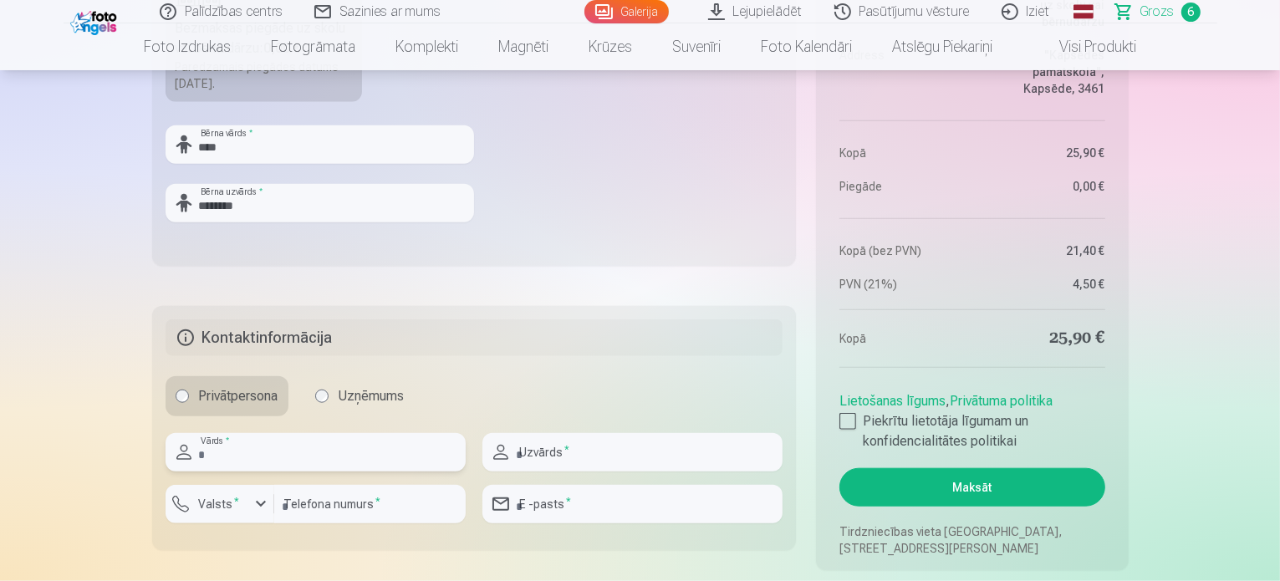
click at [272, 449] on input "text" at bounding box center [316, 452] width 300 height 38
type input "******"
type input "********"
type input "**********"
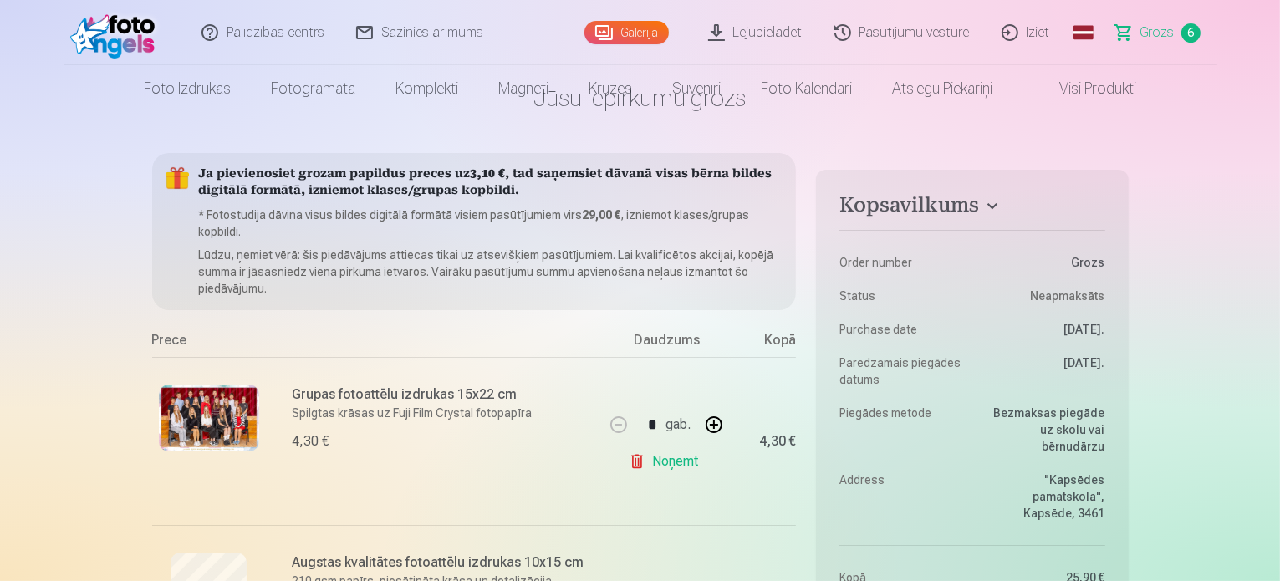
scroll to position [0, 0]
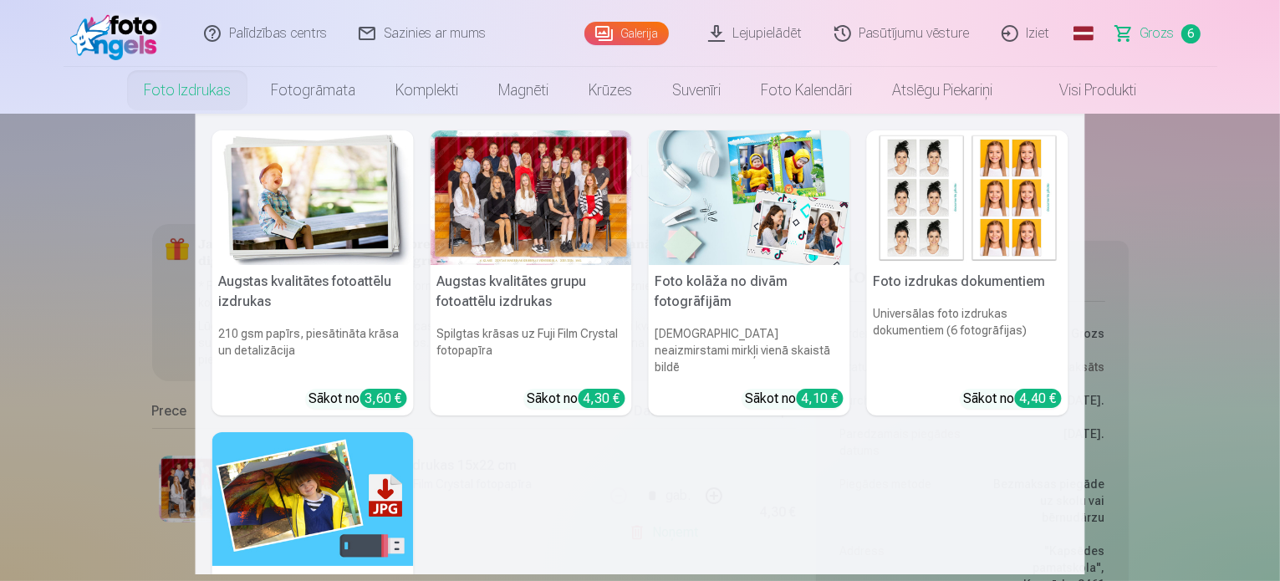
click at [927, 212] on img at bounding box center [967, 197] width 201 height 135
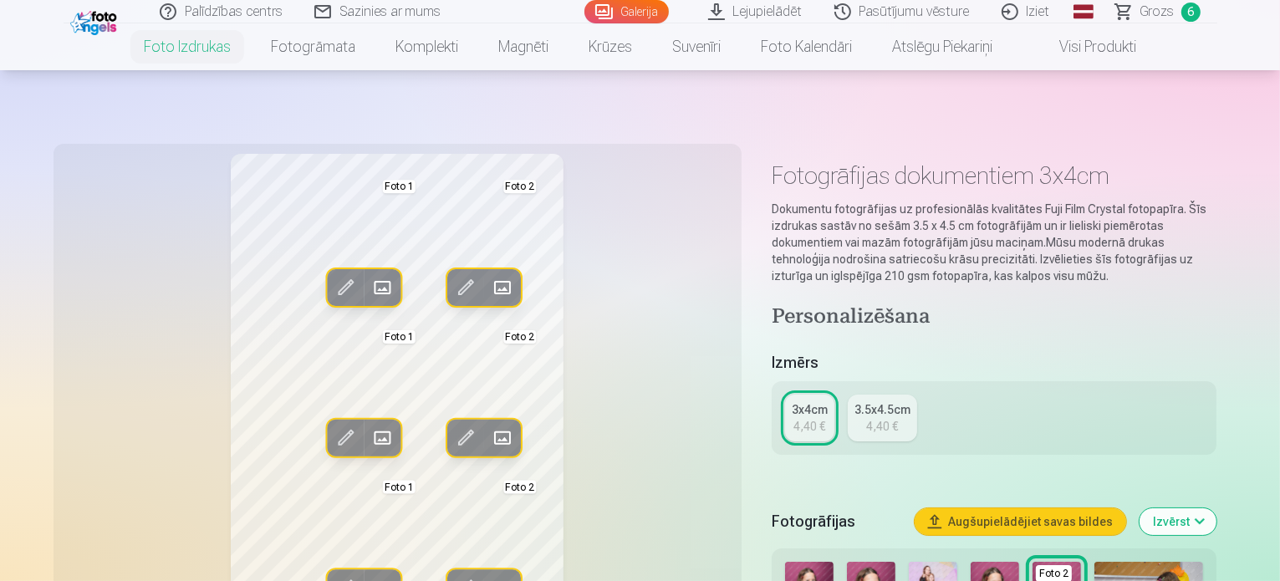
scroll to position [84, 0]
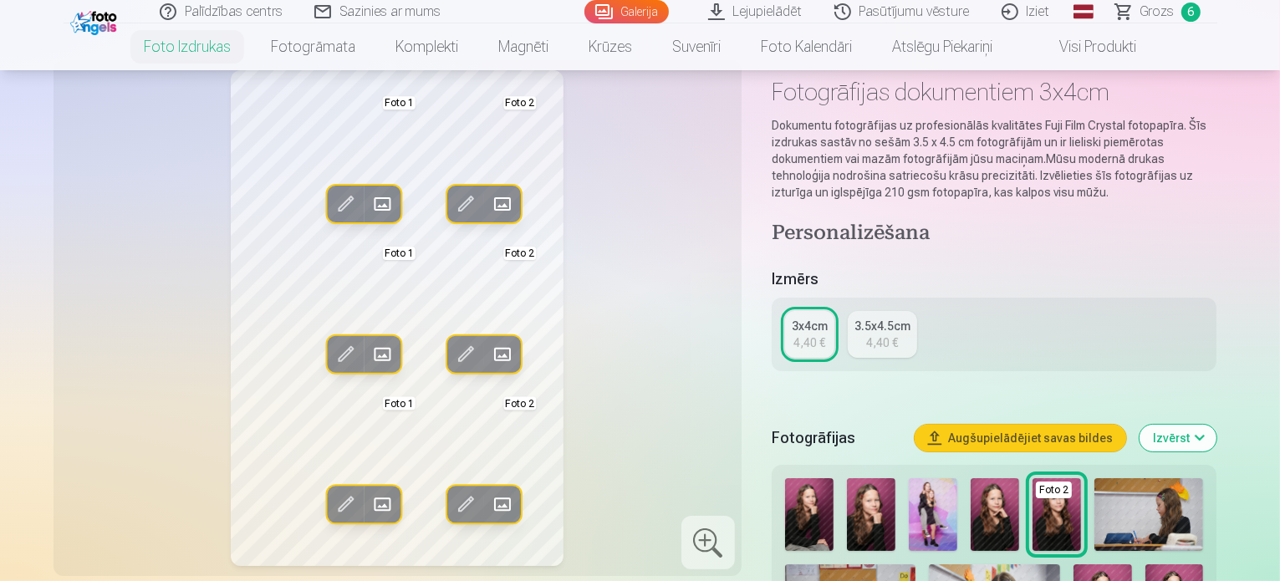
click at [489, 206] on span at bounding box center [502, 204] width 27 height 27
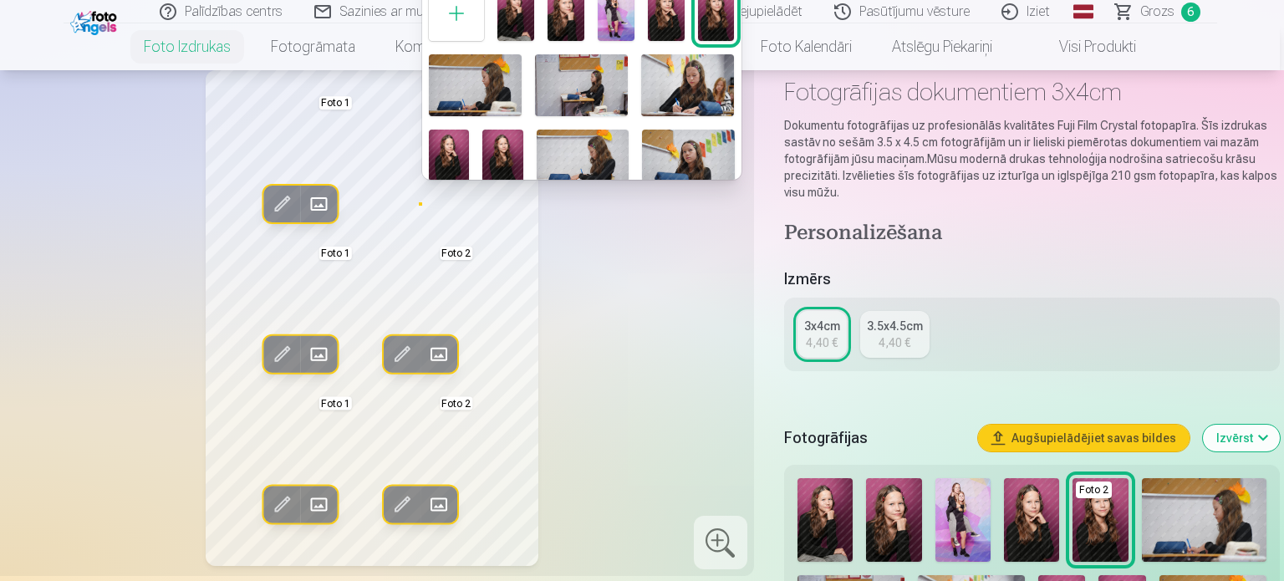
click at [574, 283] on div at bounding box center [642, 290] width 1284 height 581
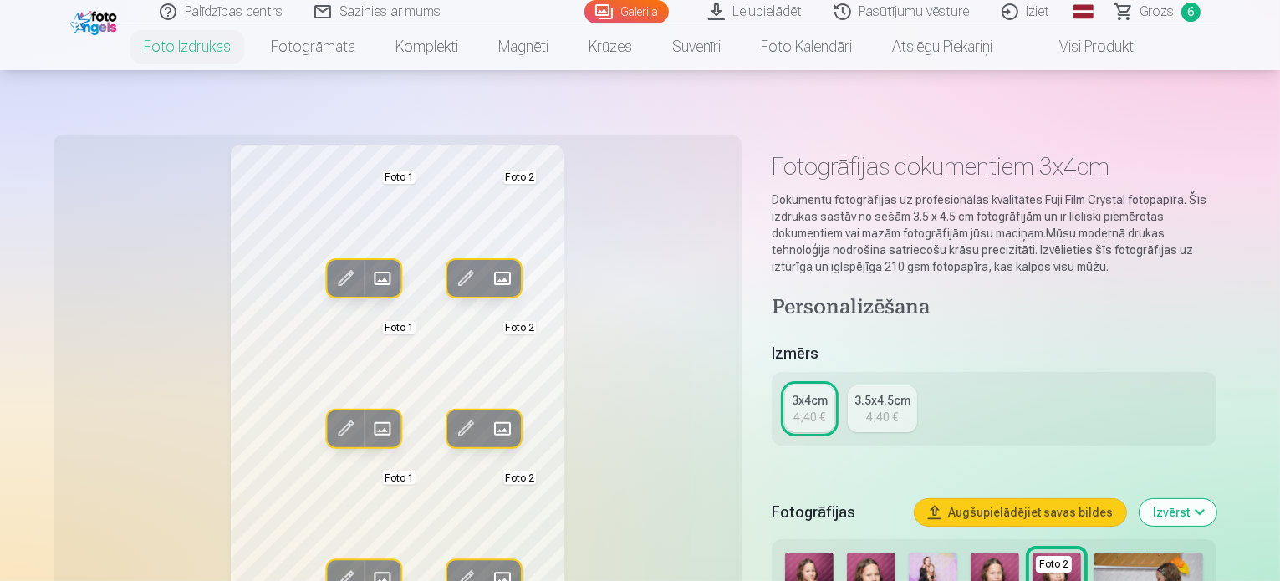
scroll to position [0, 0]
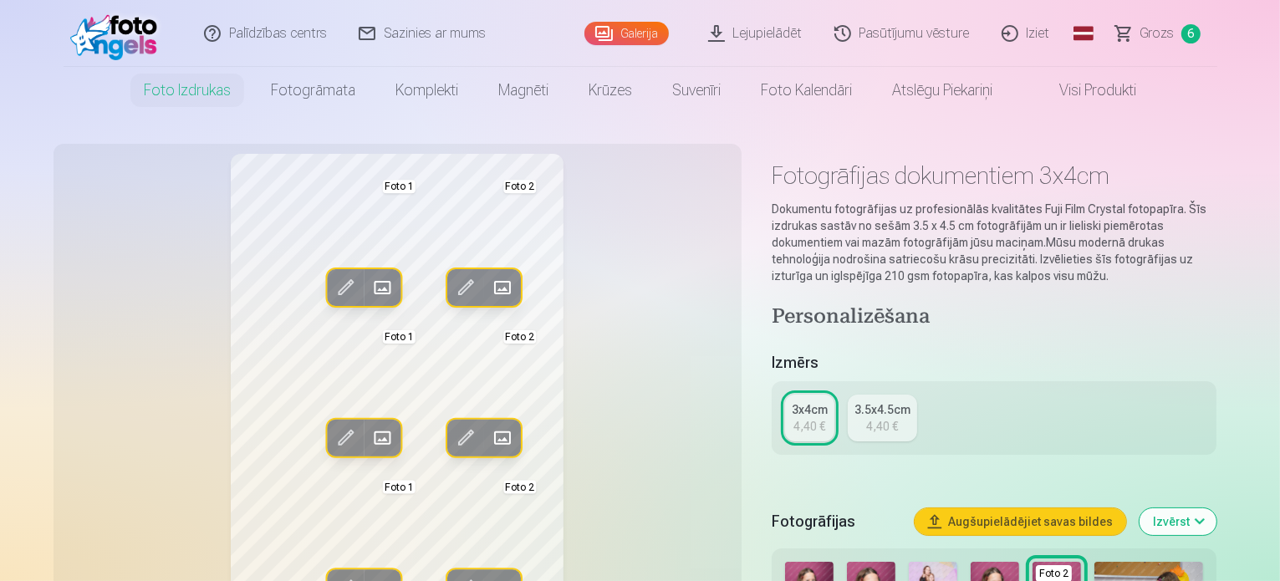
click at [369, 289] on span at bounding box center [382, 287] width 27 height 27
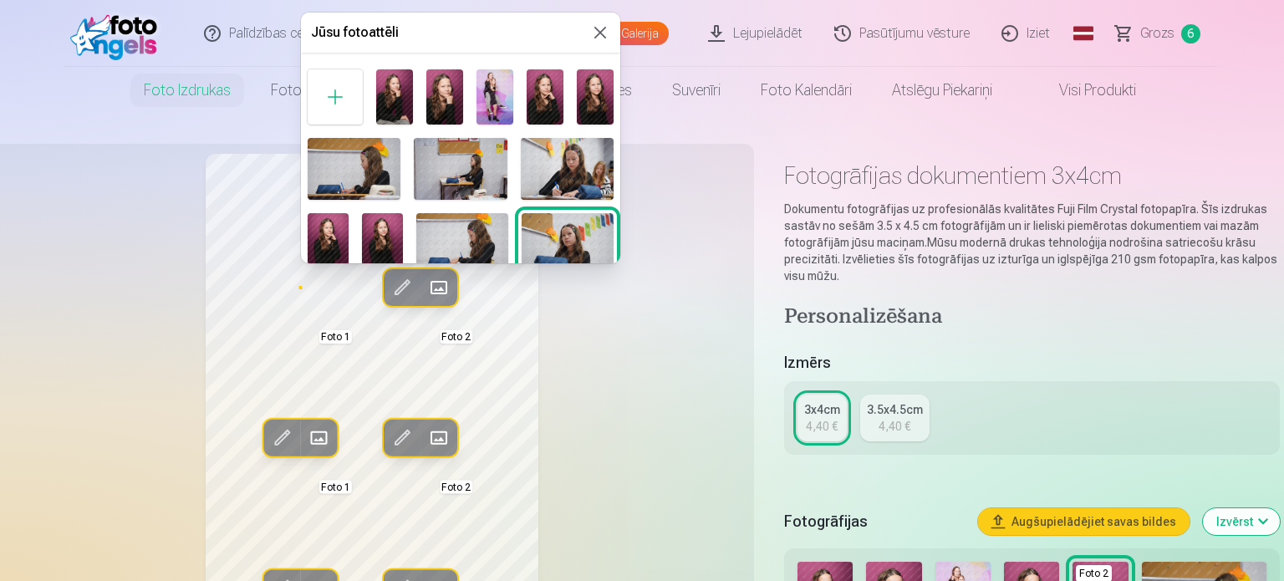
click at [441, 110] on img at bounding box center [444, 96] width 37 height 55
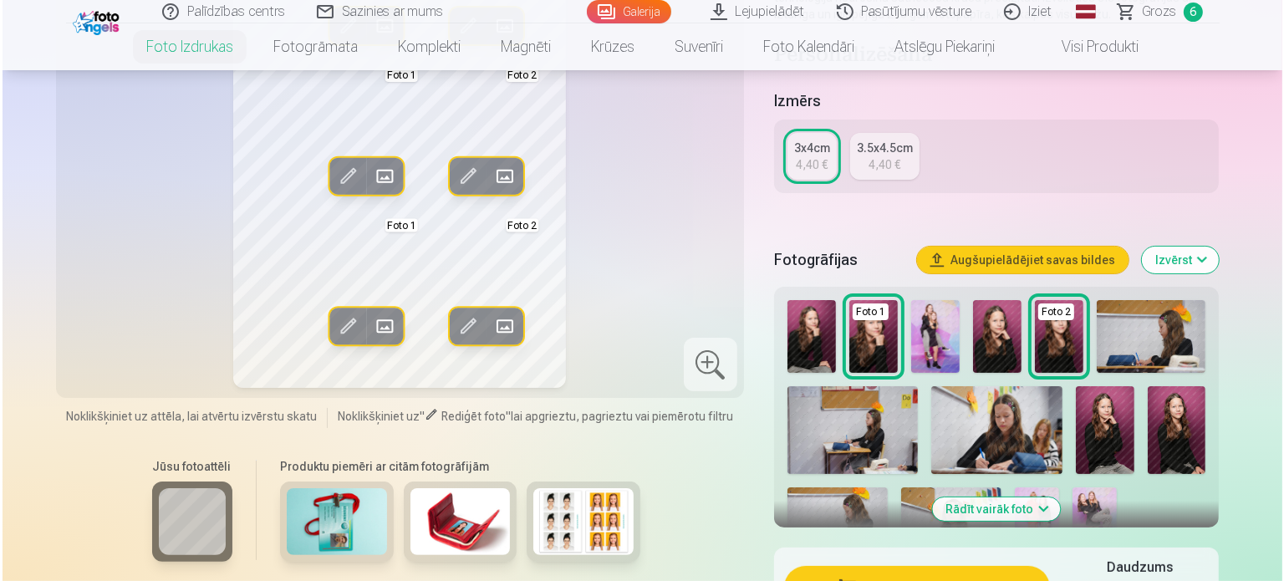
scroll to position [418, 0]
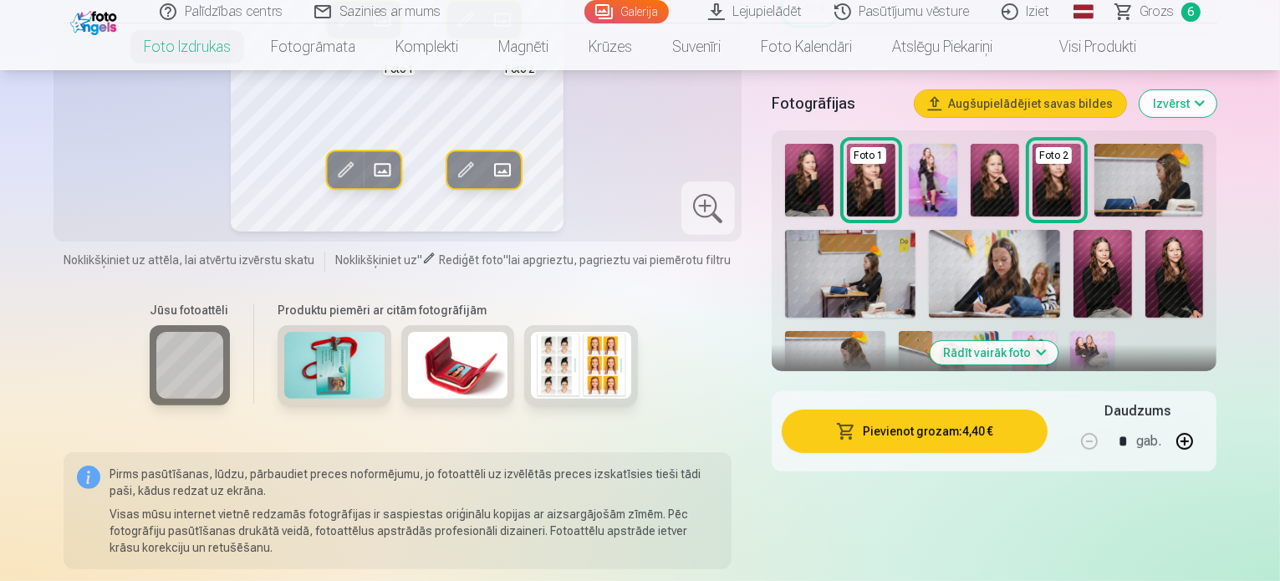
click at [915, 433] on button "Pievienot grozam : 4,40 €" at bounding box center [915, 431] width 267 height 43
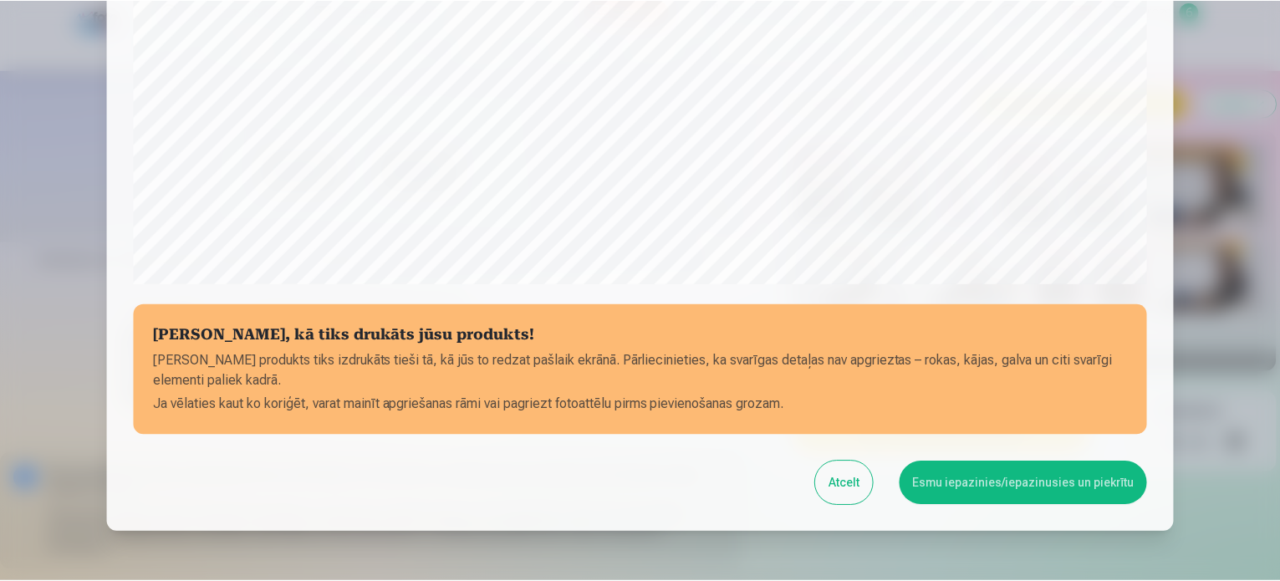
scroll to position [538, 0]
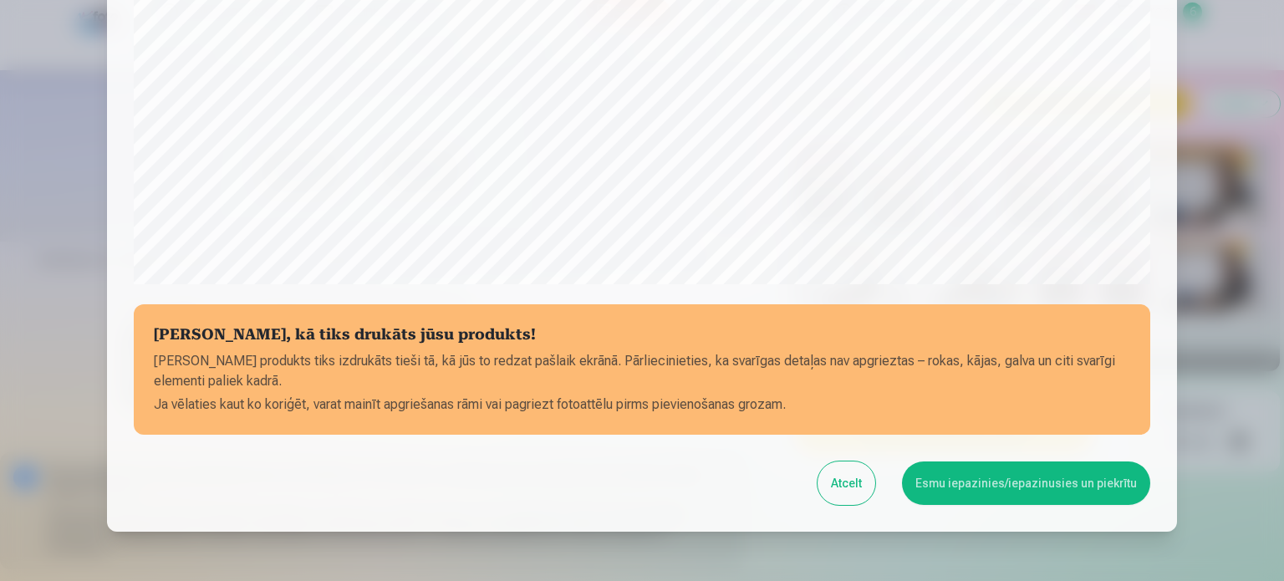
click at [980, 481] on button "Esmu iepazinies/iepazinusies un piekrītu" at bounding box center [1026, 482] width 248 height 43
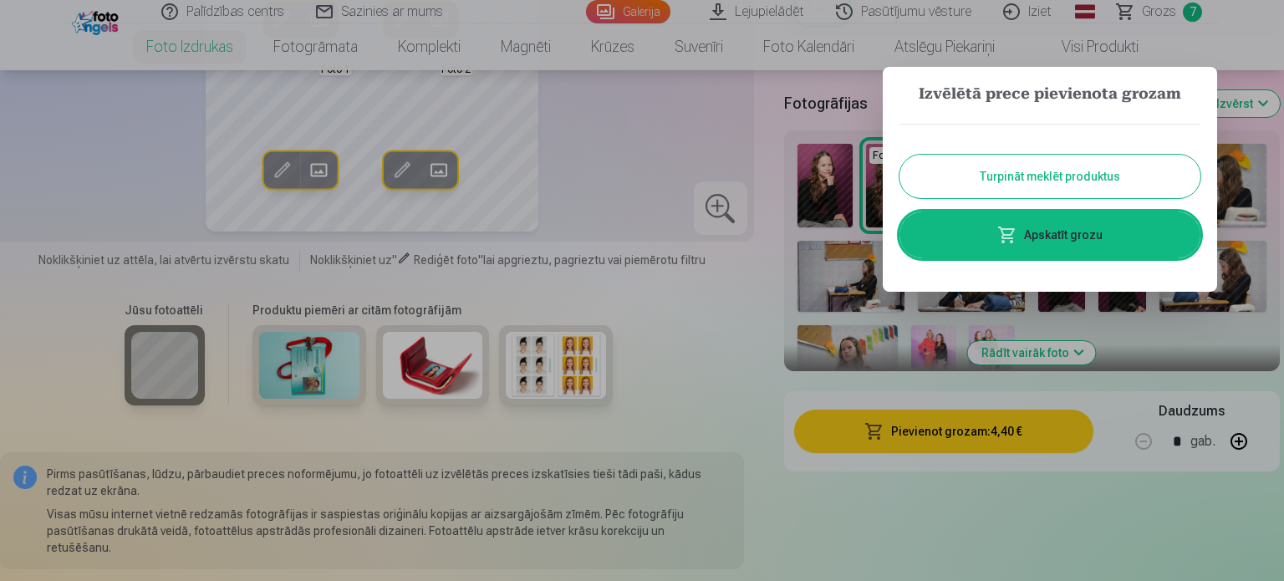
click at [1034, 234] on link "Apskatīt grozu" at bounding box center [1050, 235] width 301 height 47
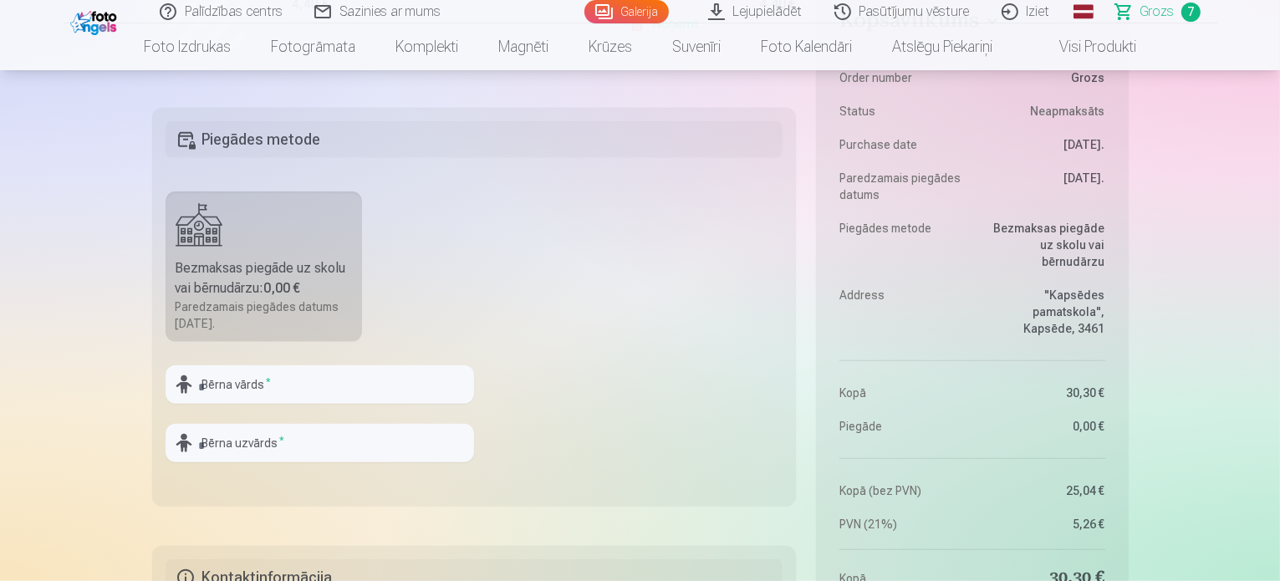
scroll to position [1756, 0]
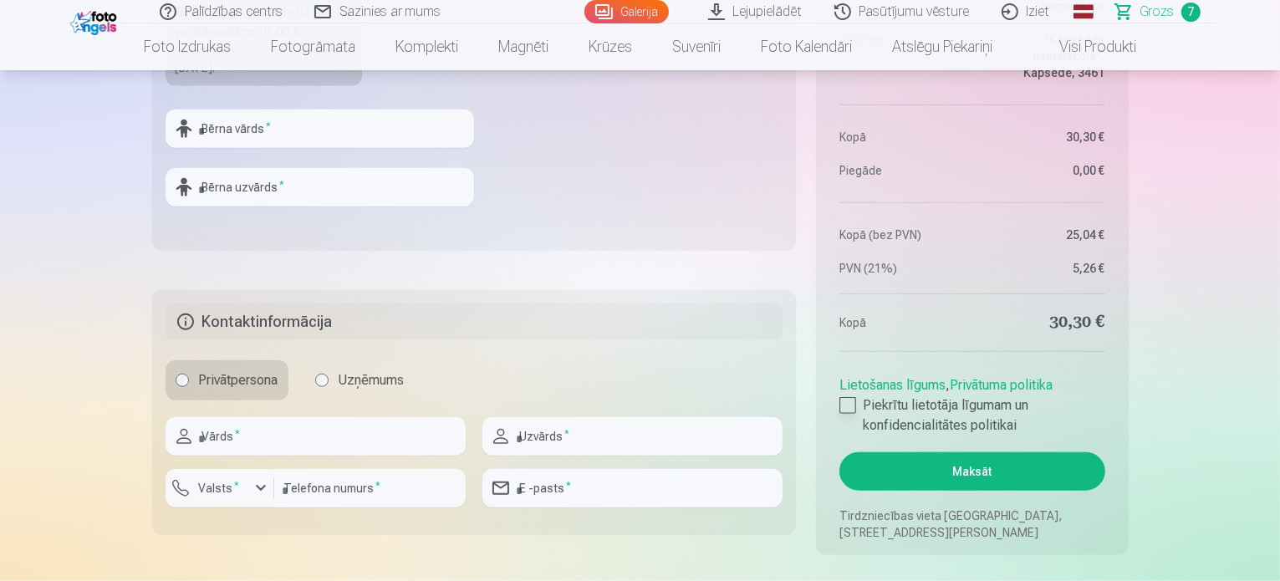
click at [849, 404] on div at bounding box center [847, 405] width 17 height 17
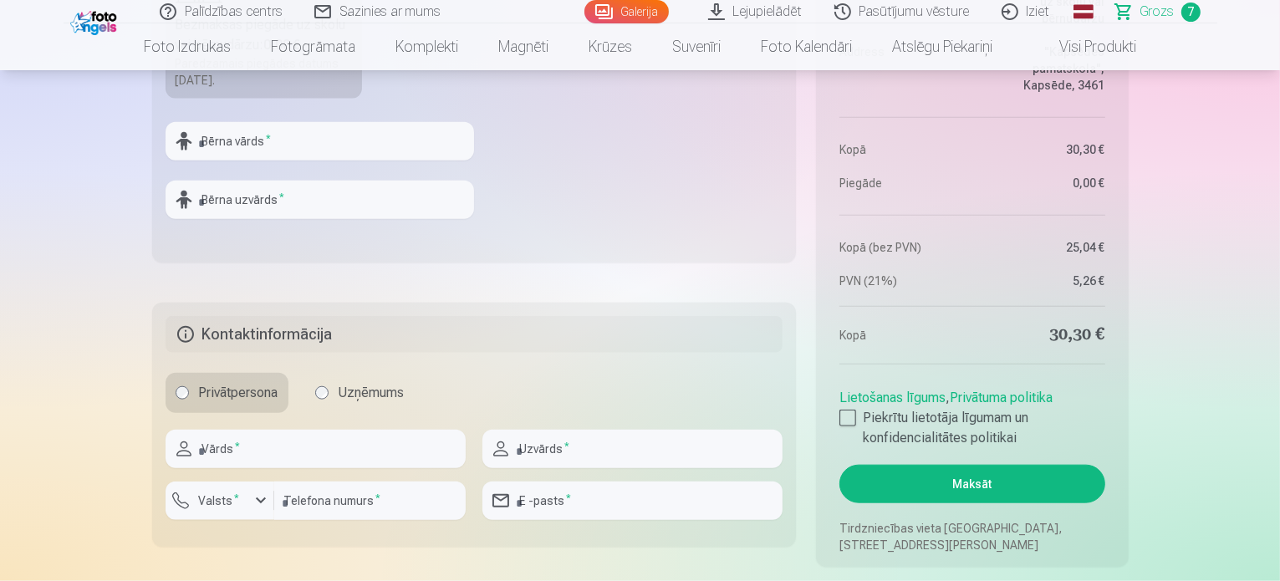
scroll to position [1588, 0]
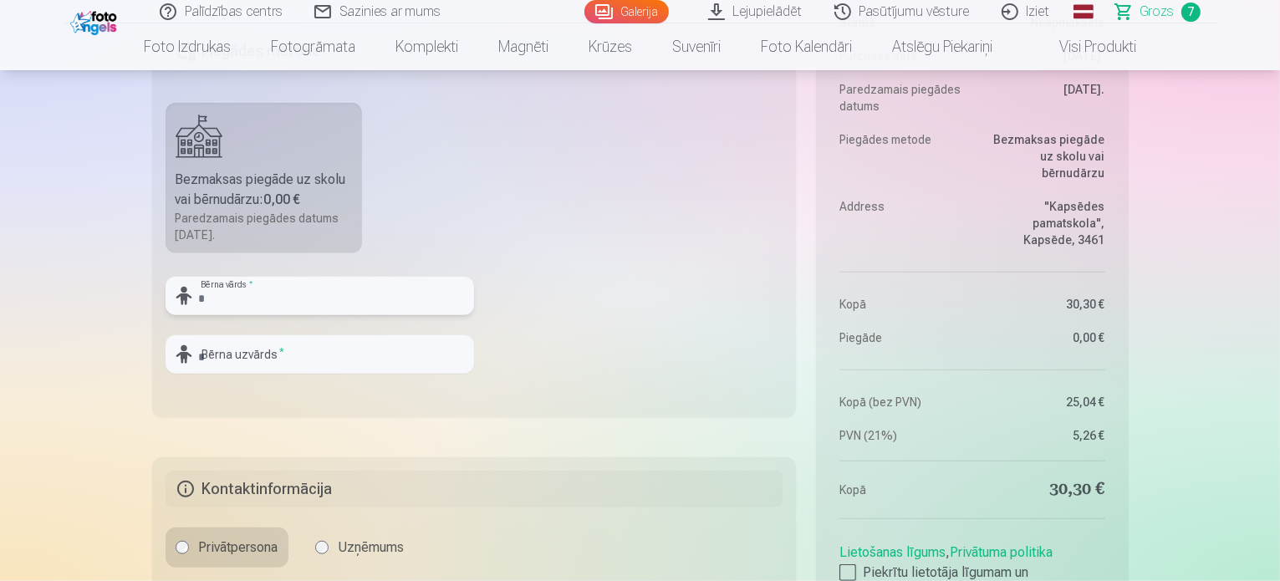
click at [214, 296] on input "text" at bounding box center [320, 296] width 308 height 38
type input "****"
click at [247, 347] on input "text" at bounding box center [320, 354] width 308 height 38
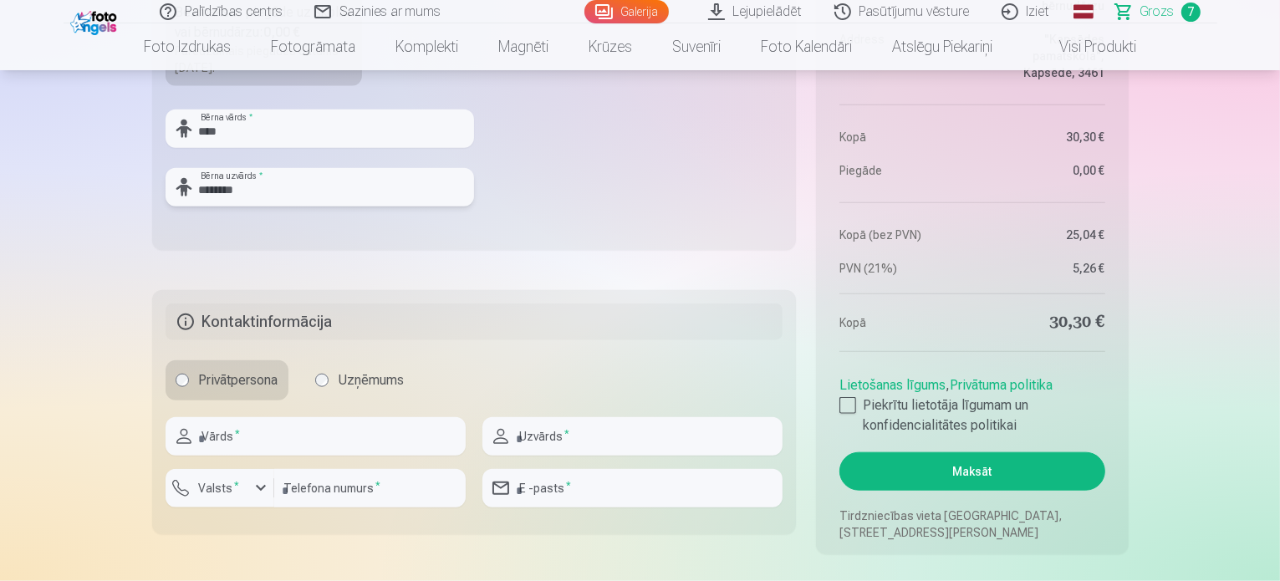
type input "********"
click at [271, 437] on input "text" at bounding box center [316, 436] width 300 height 38
type input "******"
type input "********"
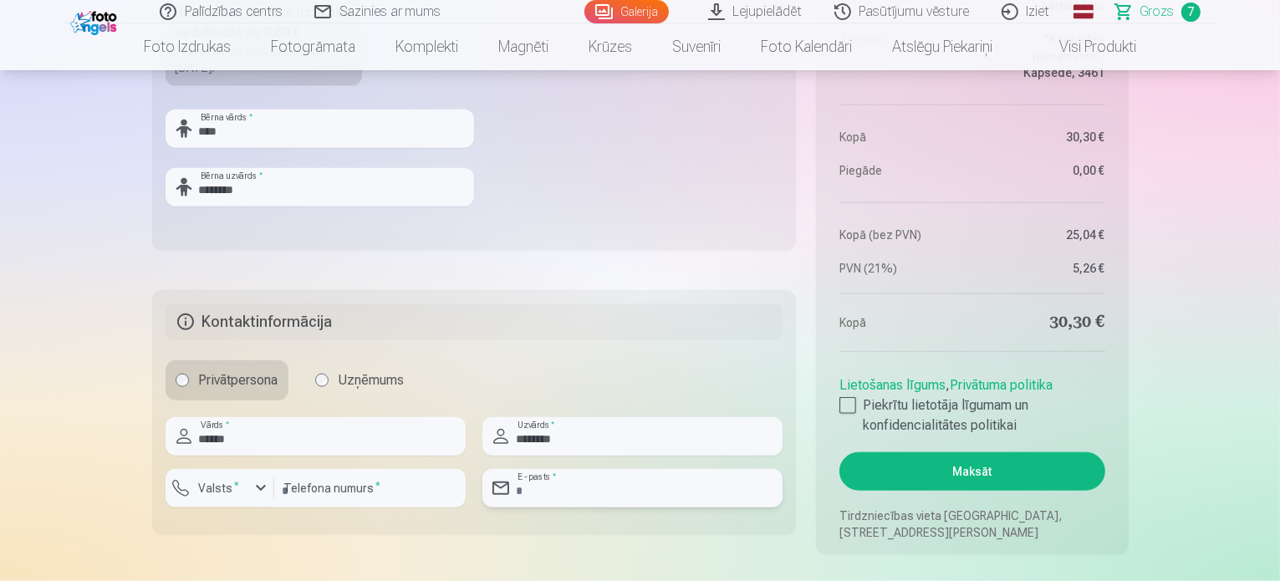
type input "**********"
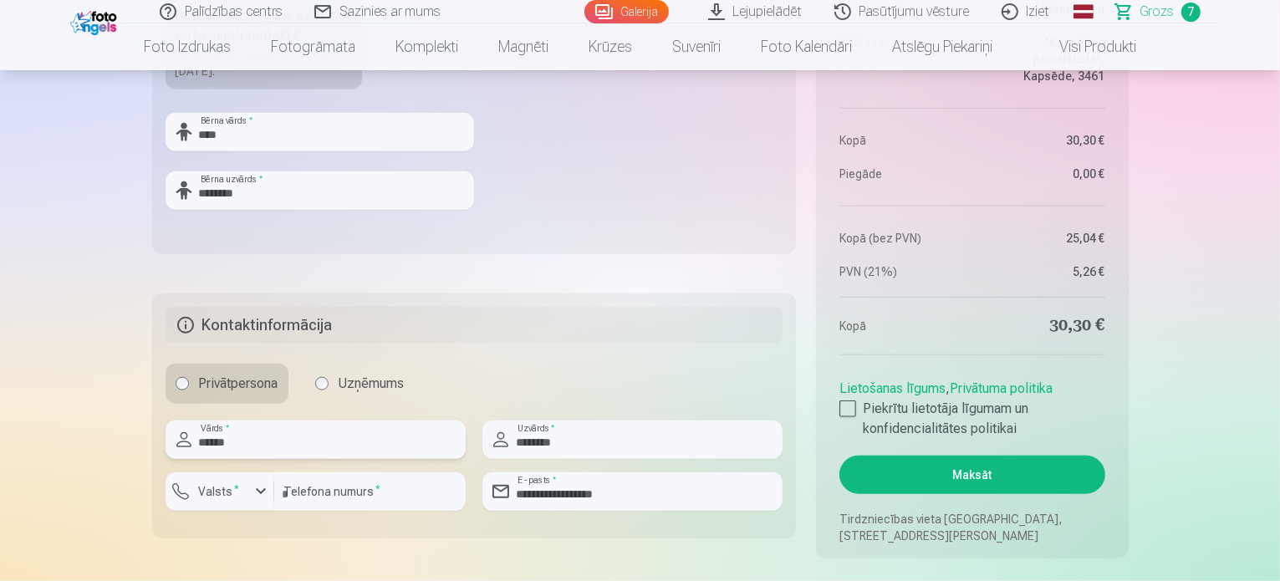
scroll to position [1839, 0]
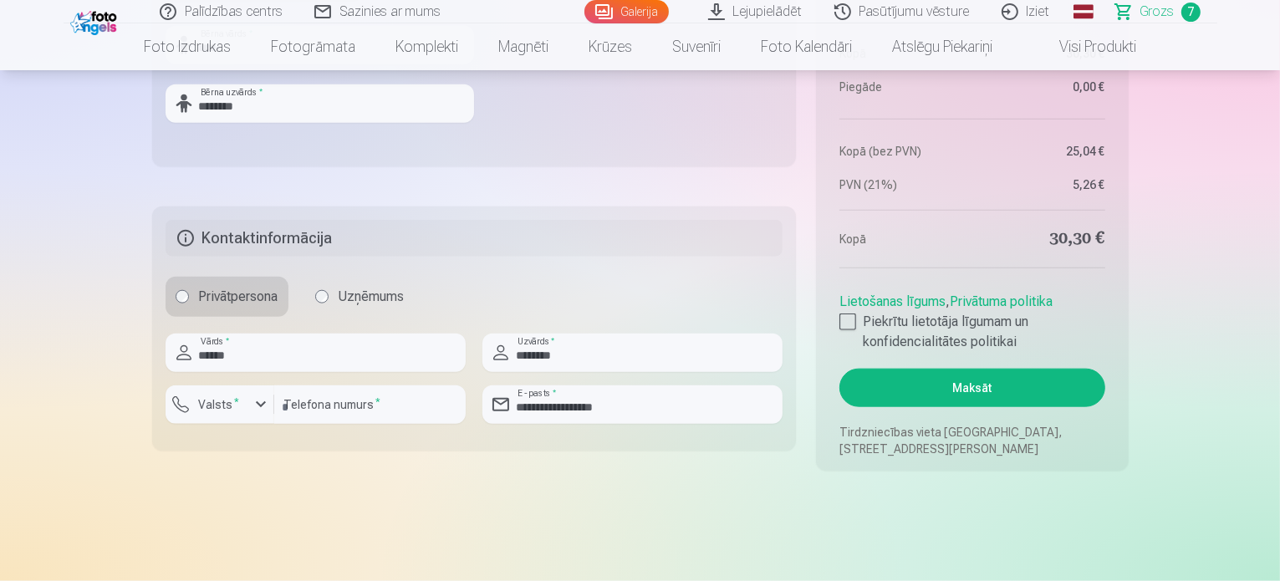
click at [990, 388] on button "Maksāt" at bounding box center [971, 388] width 265 height 38
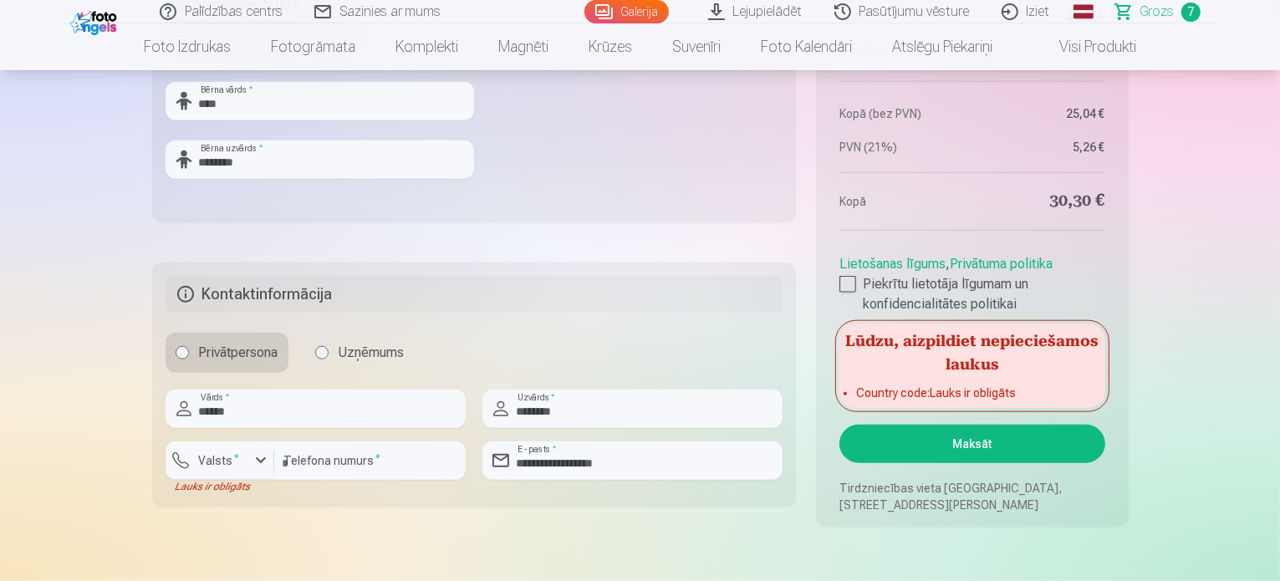
scroll to position [1756, 0]
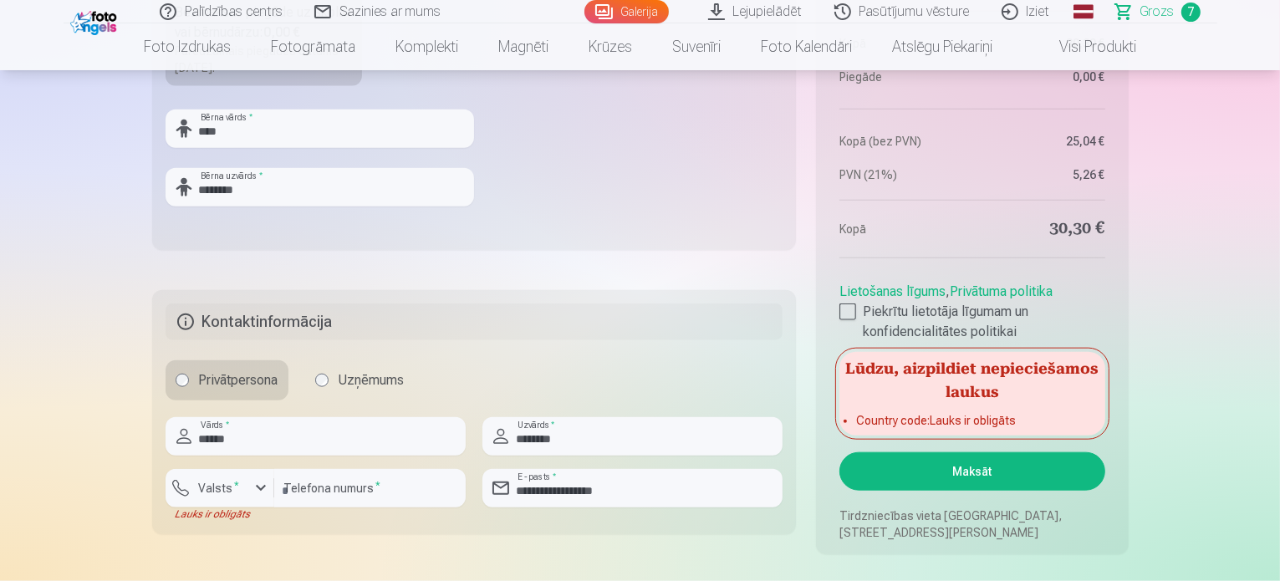
click at [990, 388] on h5 "Lūdzu, aizpildiet nepieciešamos laukus" at bounding box center [971, 379] width 265 height 54
click at [263, 480] on div "button" at bounding box center [261, 488] width 20 height 20
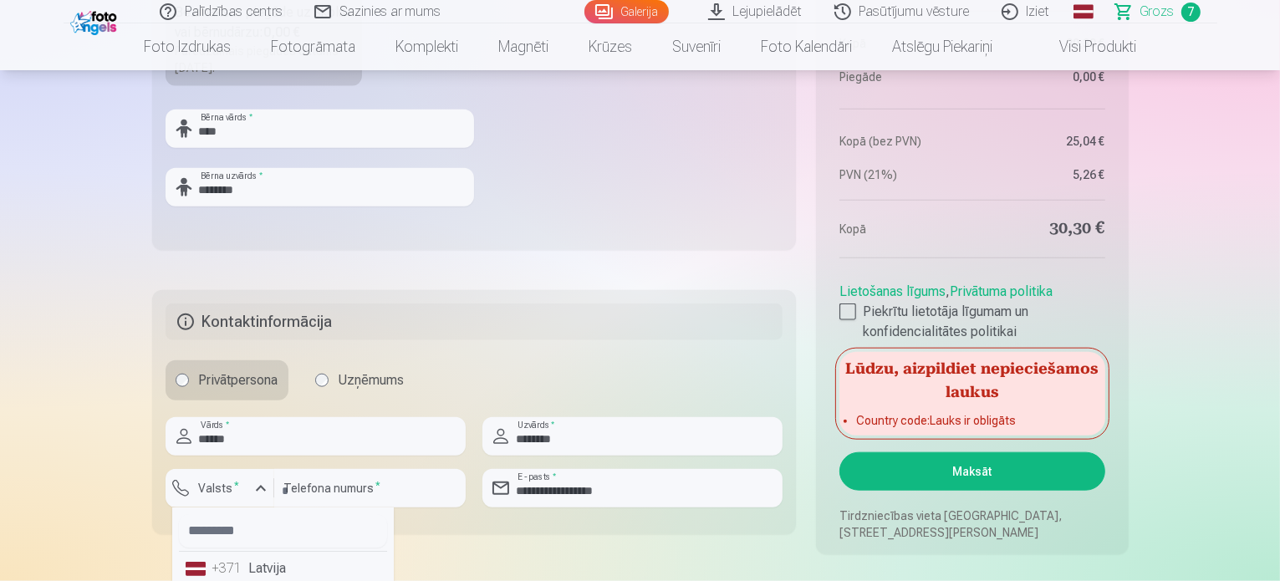
click at [234, 571] on div "+371" at bounding box center [228, 568] width 33 height 20
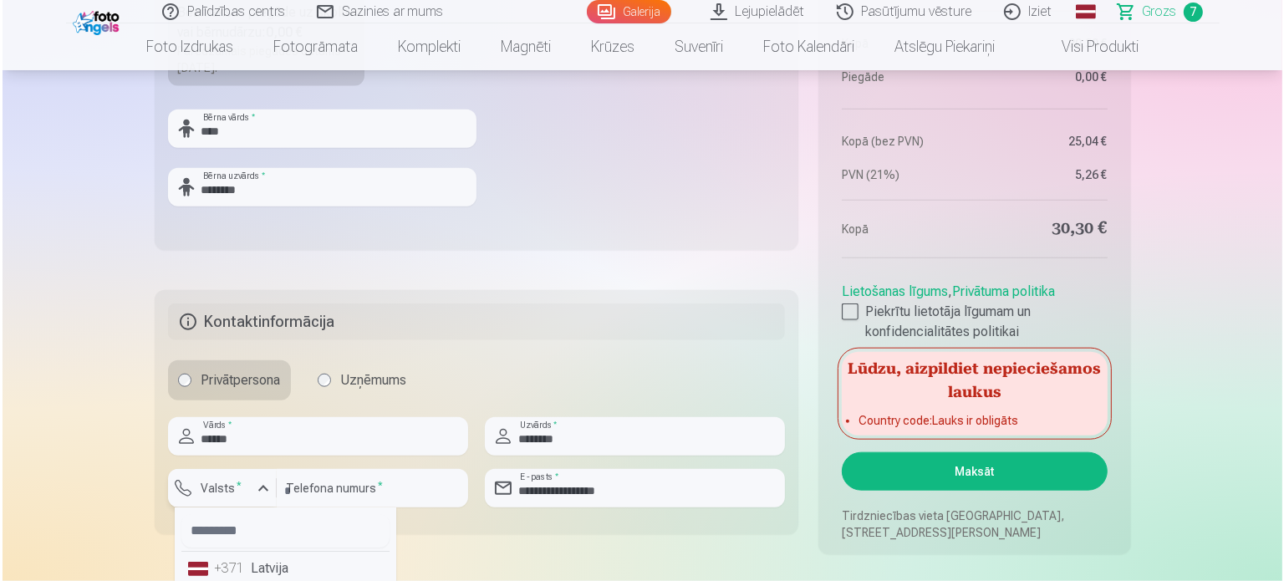
scroll to position [1759, 0]
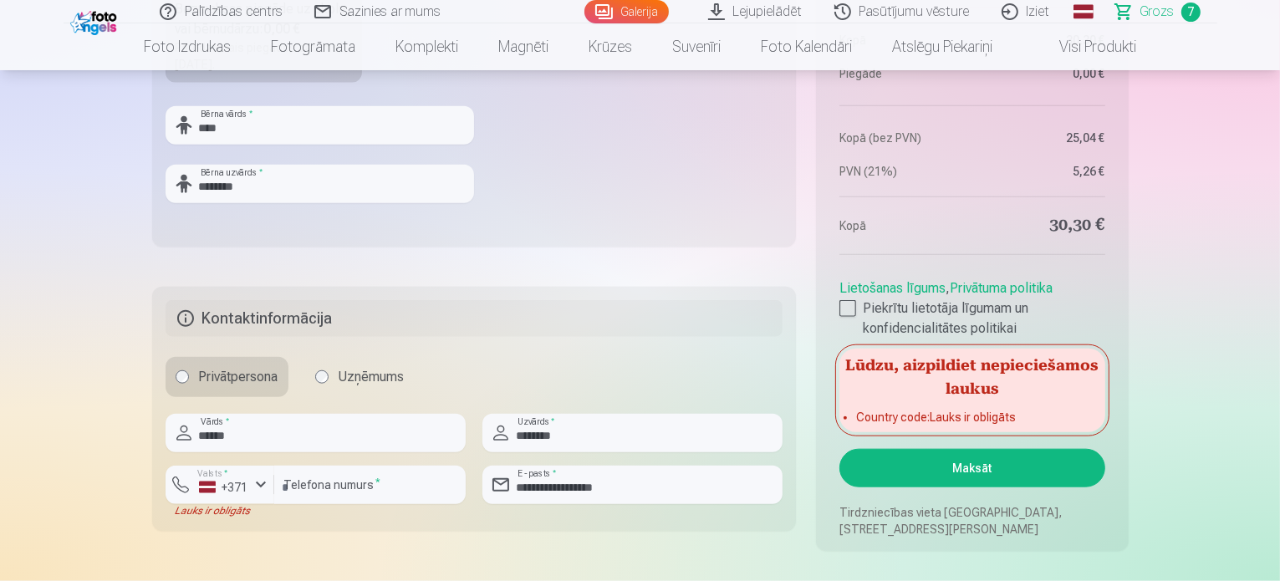
click at [967, 467] on button "Maksāt" at bounding box center [971, 468] width 265 height 38
